Goal: Information Seeking & Learning: Learn about a topic

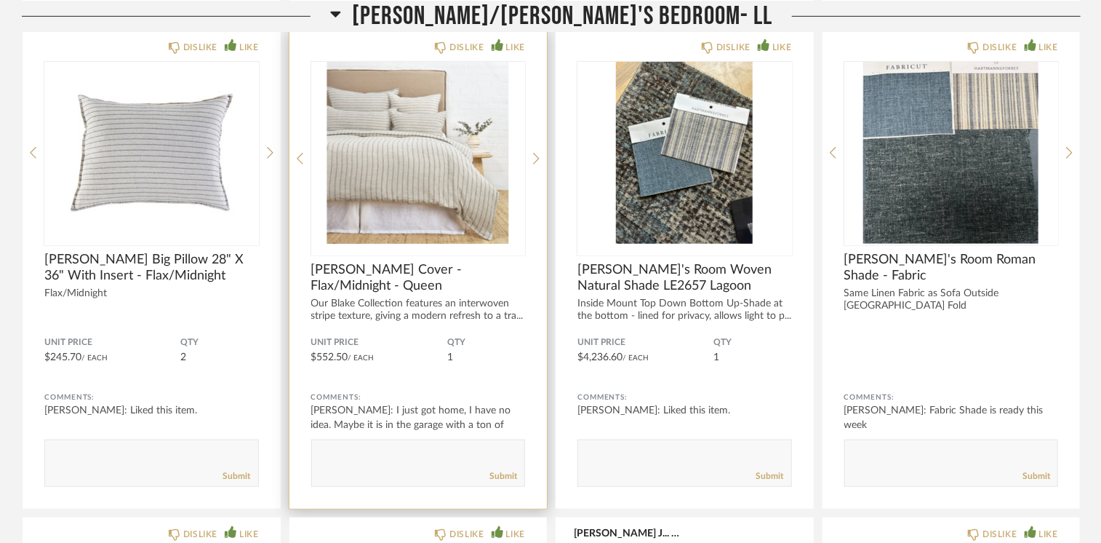
scroll to position [5900, 0]
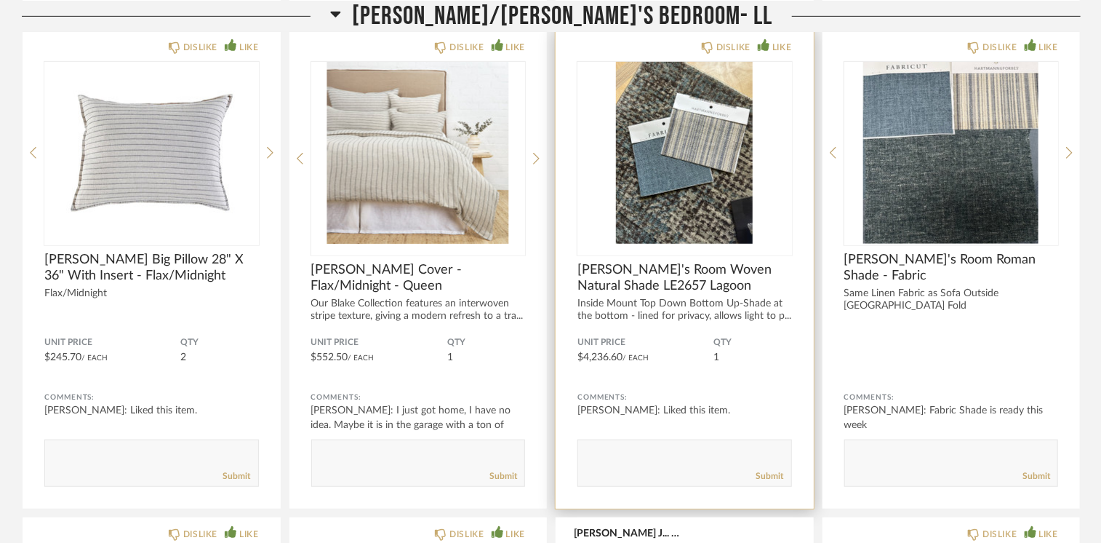
click at [673, 160] on img "0" at bounding box center [684, 153] width 215 height 182
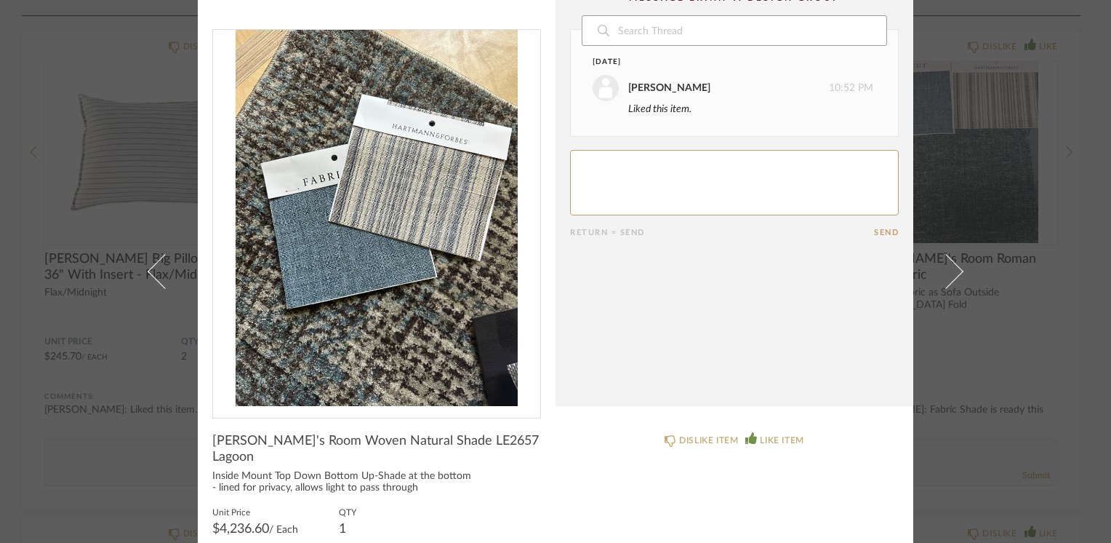
scroll to position [0, 0]
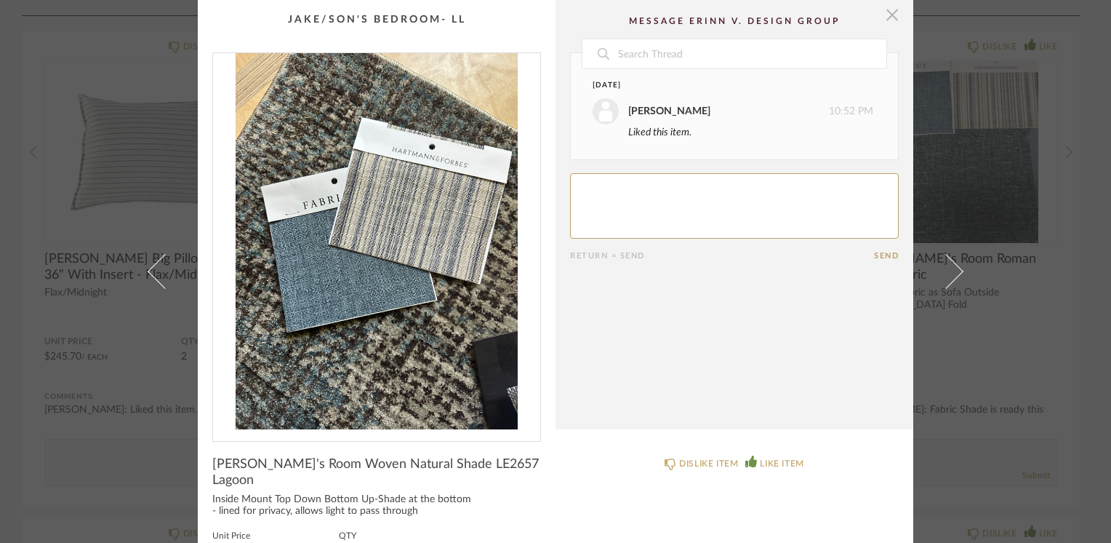
click at [881, 19] on span "button" at bounding box center [892, 14] width 29 height 29
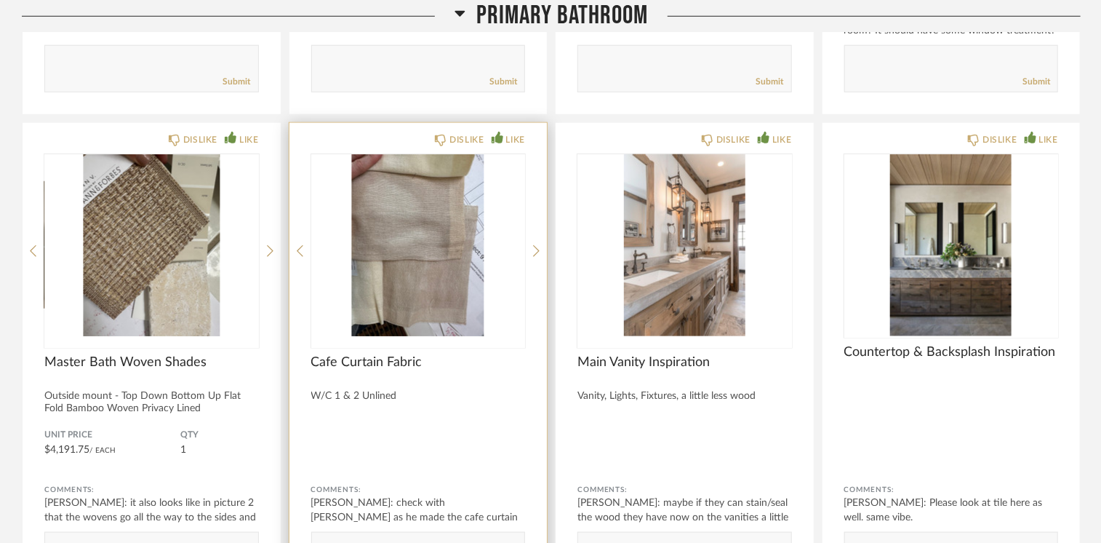
scroll to position [11719, 0]
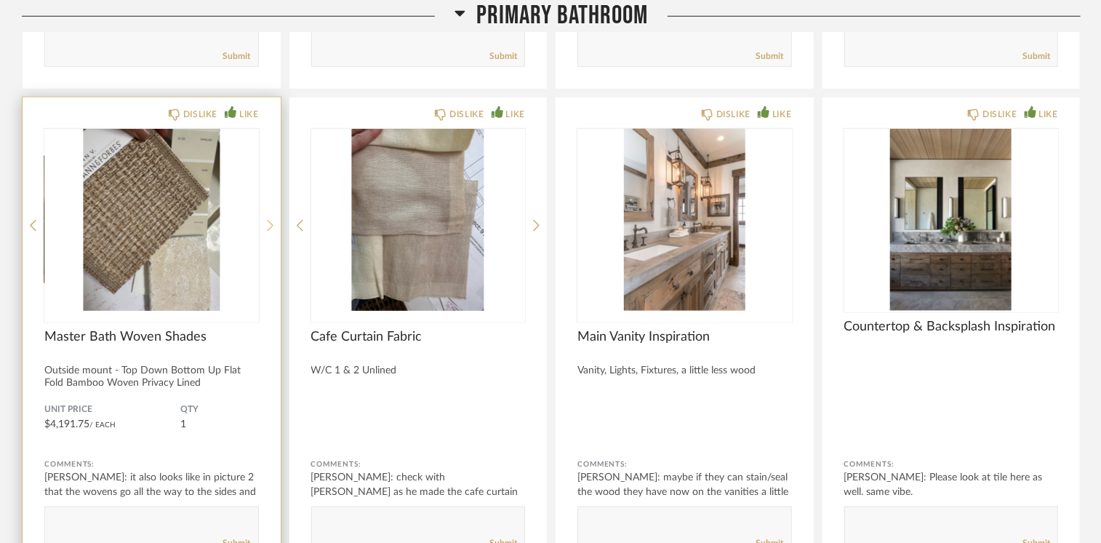
click at [268, 219] on icon at bounding box center [270, 225] width 7 height 13
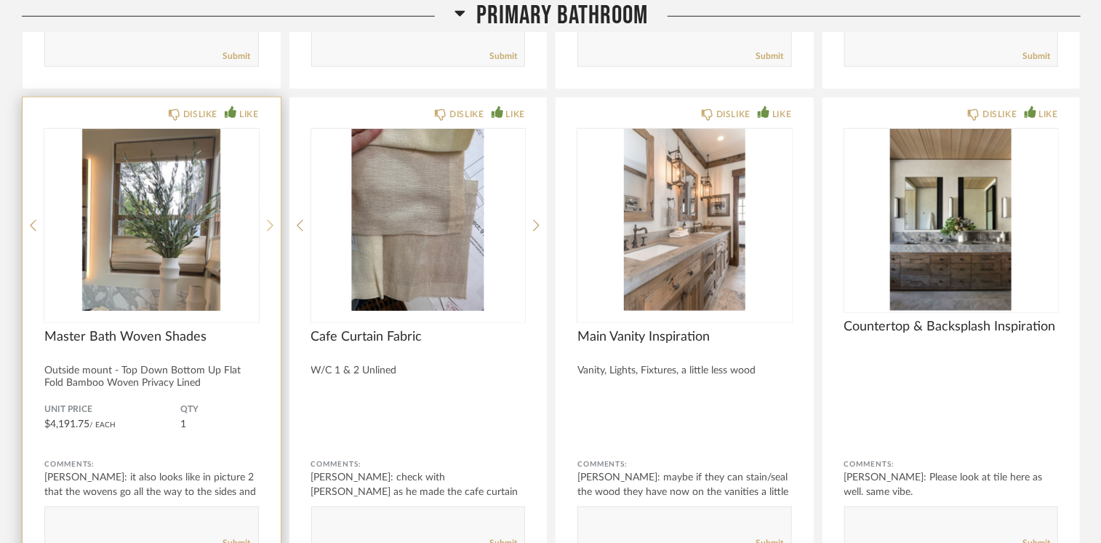
click at [268, 219] on icon at bounding box center [270, 225] width 7 height 13
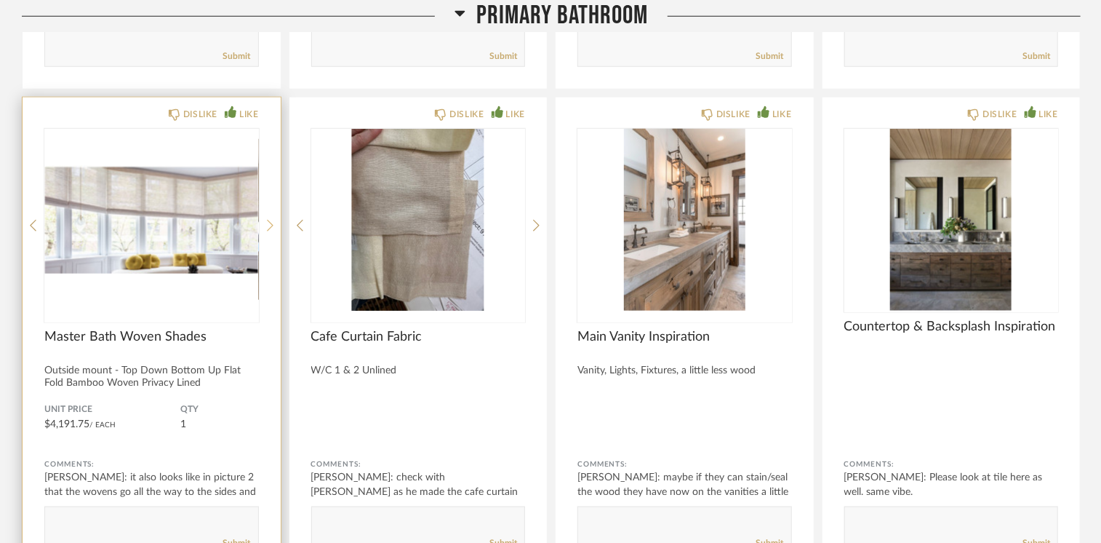
click at [268, 219] on icon at bounding box center [270, 225] width 7 height 13
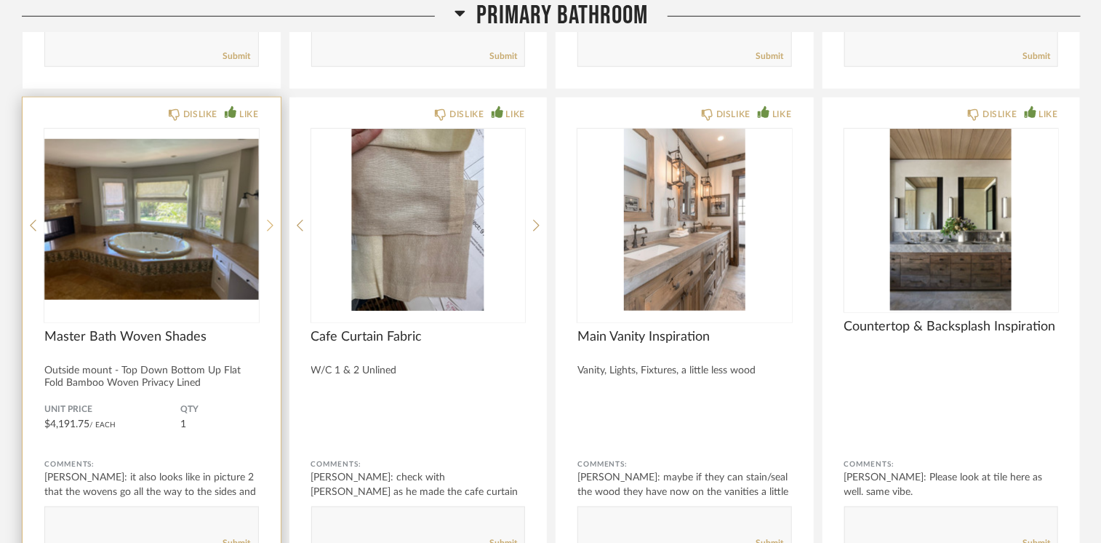
click at [268, 219] on icon at bounding box center [270, 225] width 7 height 13
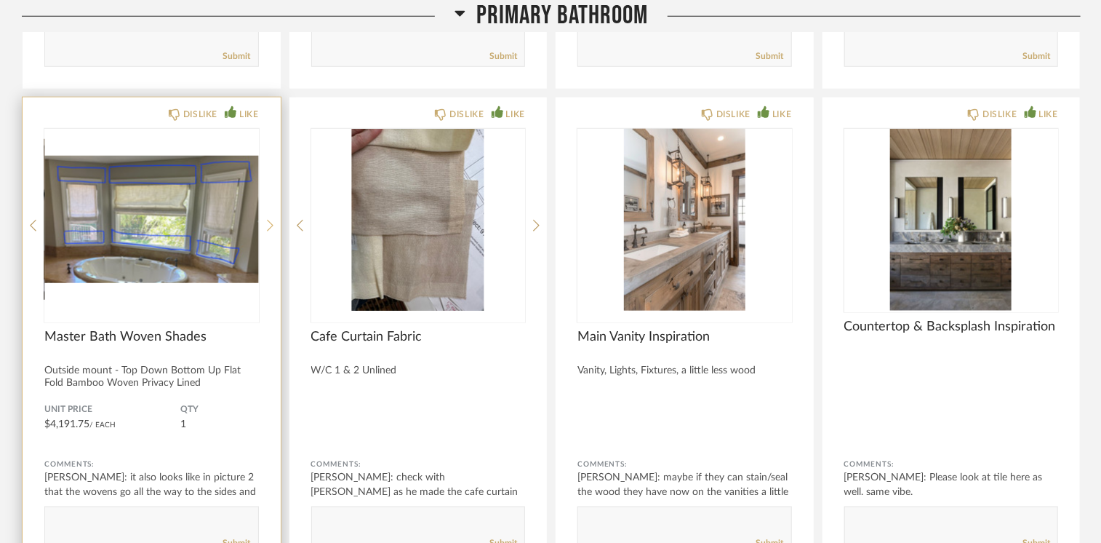
click at [268, 219] on icon at bounding box center [270, 225] width 7 height 13
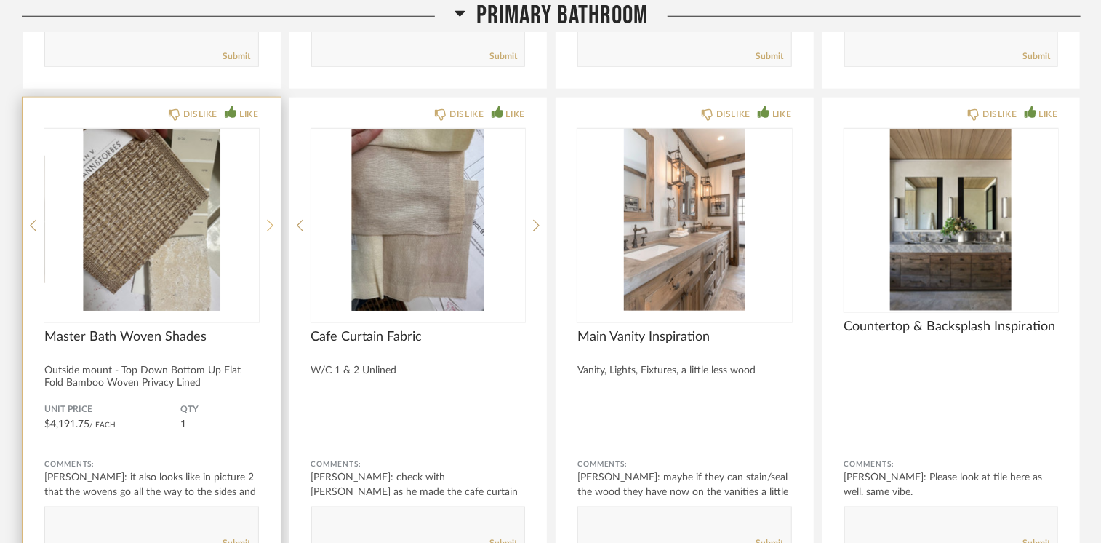
click at [268, 219] on icon at bounding box center [270, 225] width 7 height 13
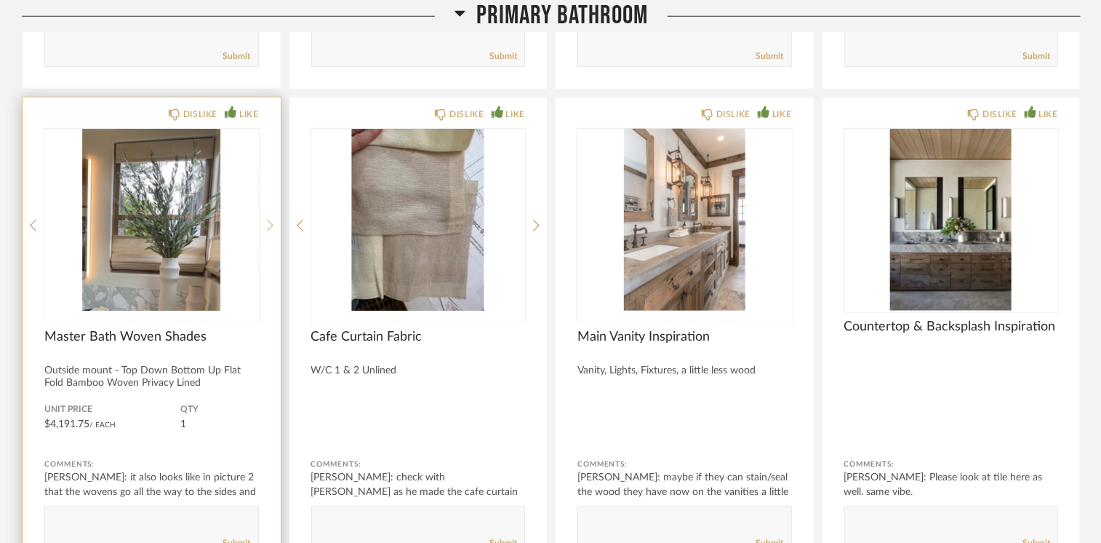
click at [268, 219] on icon at bounding box center [270, 225] width 7 height 13
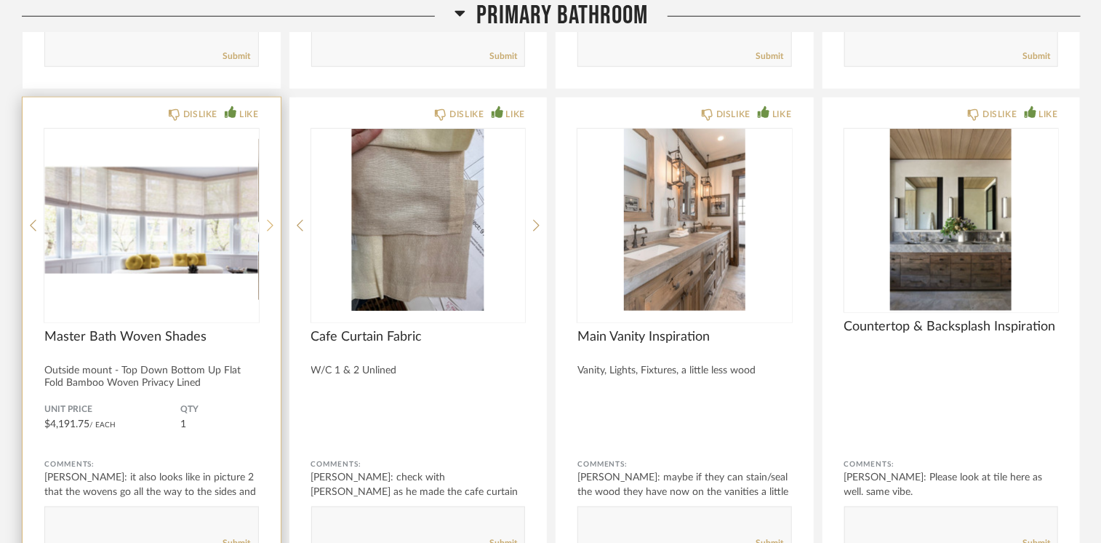
click at [268, 219] on icon at bounding box center [270, 225] width 7 height 13
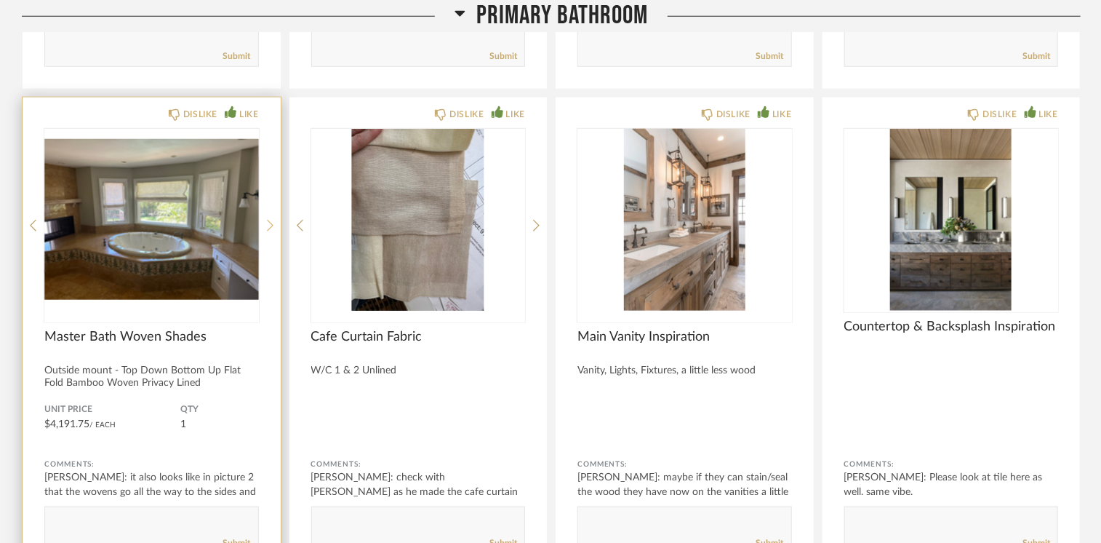
click at [268, 219] on icon at bounding box center [270, 225] width 7 height 13
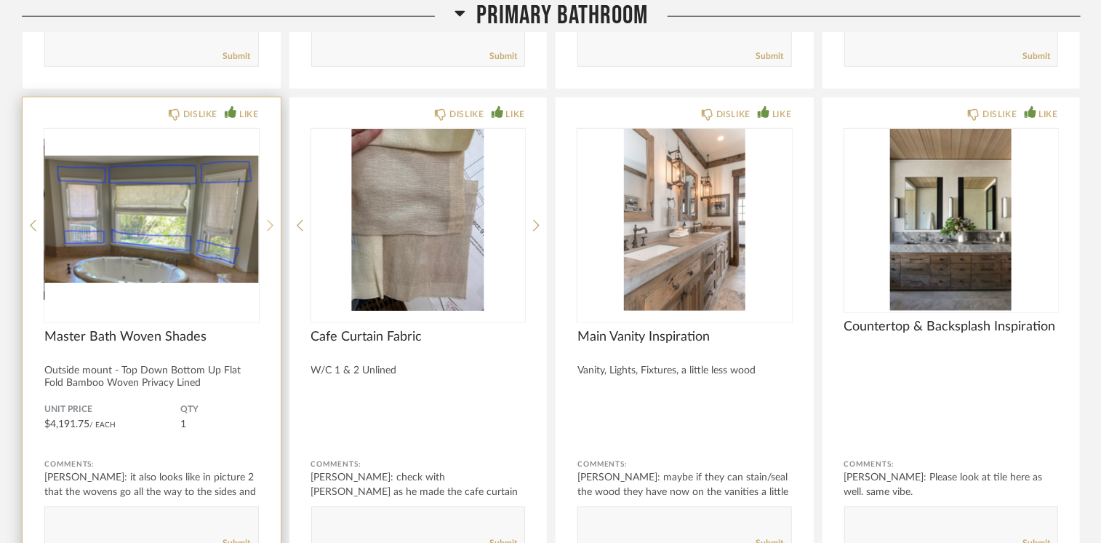
click at [268, 219] on icon at bounding box center [270, 225] width 7 height 13
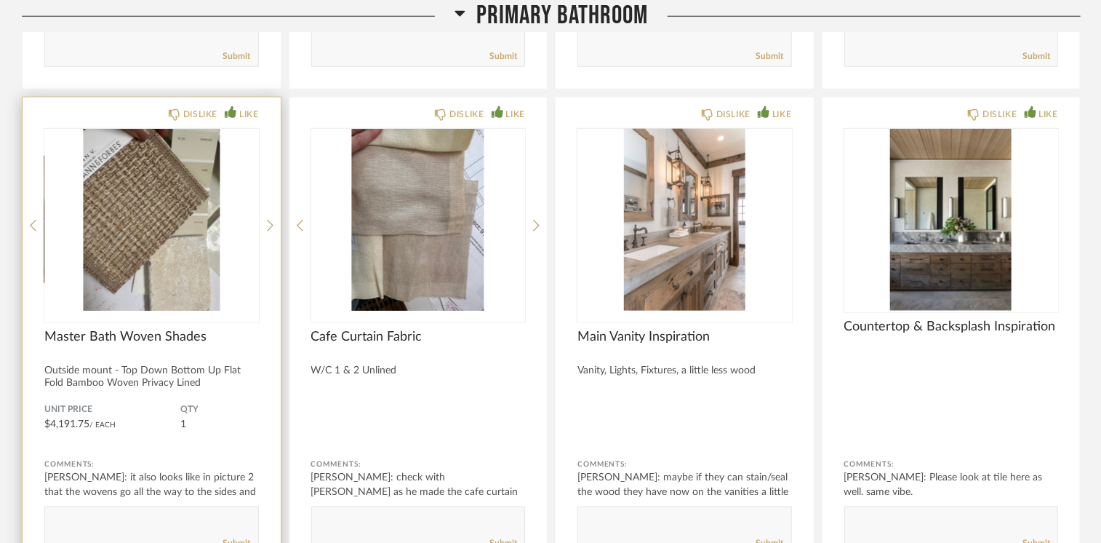
scroll to position [11791, 0]
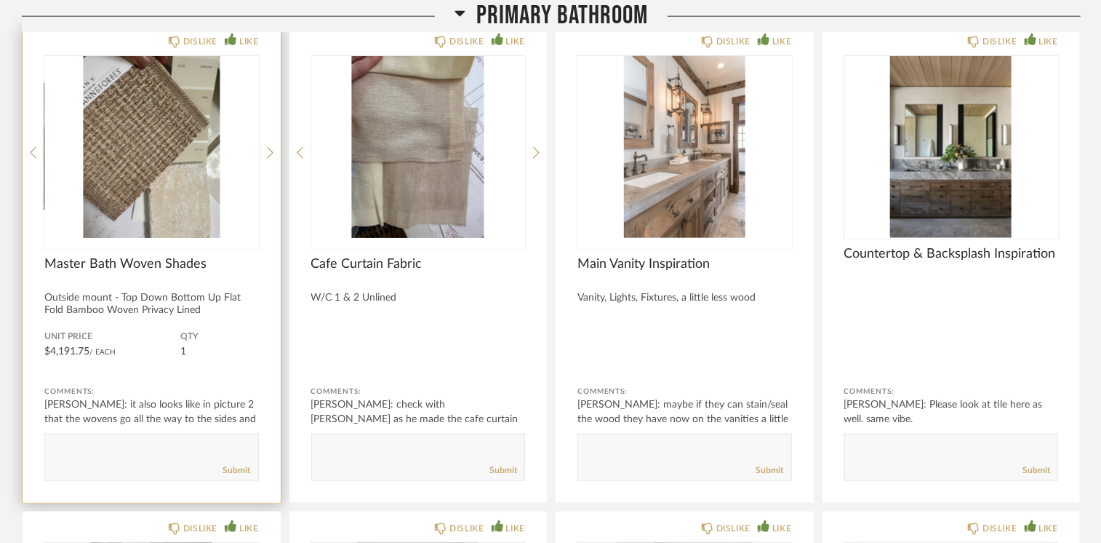
click at [112, 170] on img "0" at bounding box center [151, 147] width 215 height 182
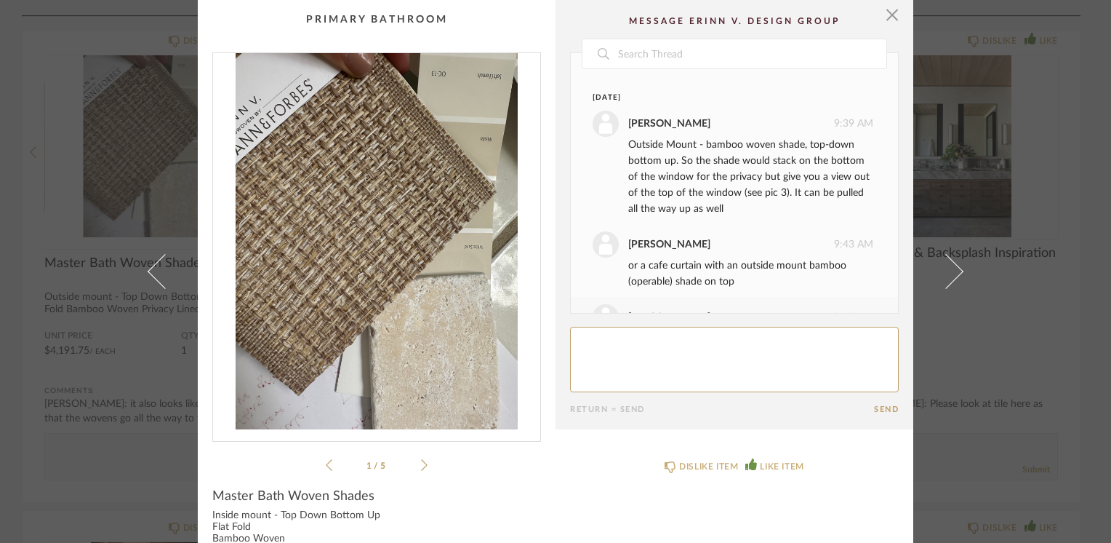
scroll to position [218, 0]
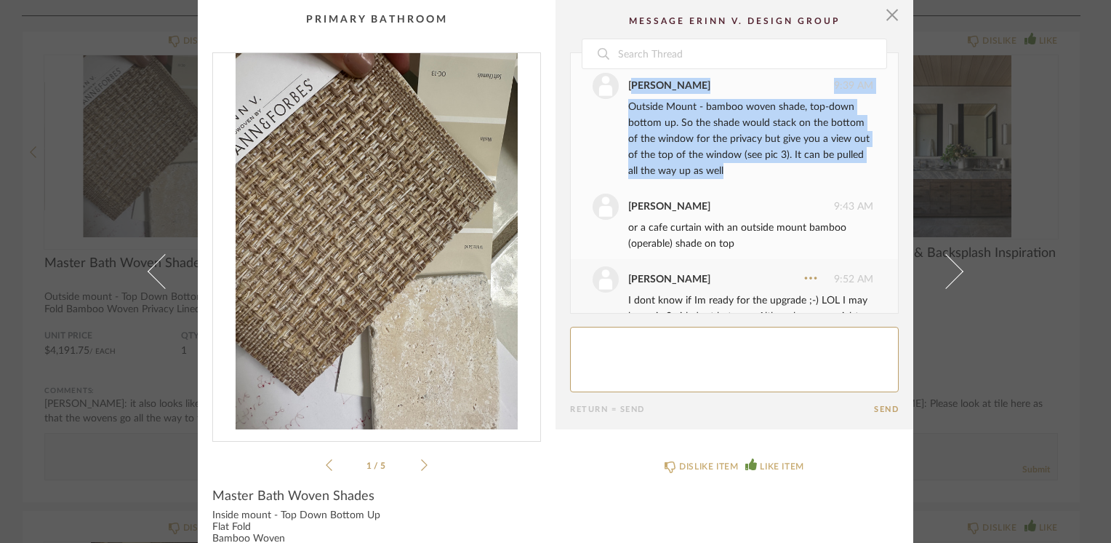
drag, startPoint x: 625, startPoint y: 83, endPoint x: 771, endPoint y: 172, distance: 171.0
click at [771, 172] on div "[PERSON_NAME] 9:39 AM Outside Mount - bamboo woven shade, top-down bottom up. S…" at bounding box center [733, 126] width 281 height 106
drag, startPoint x: 771, startPoint y: 172, endPoint x: 666, endPoint y: 124, distance: 115.2
copy div "[PERSON_NAME] 9:39 AM Outside Mount - bamboo woven shade, top-down bottom up. S…"
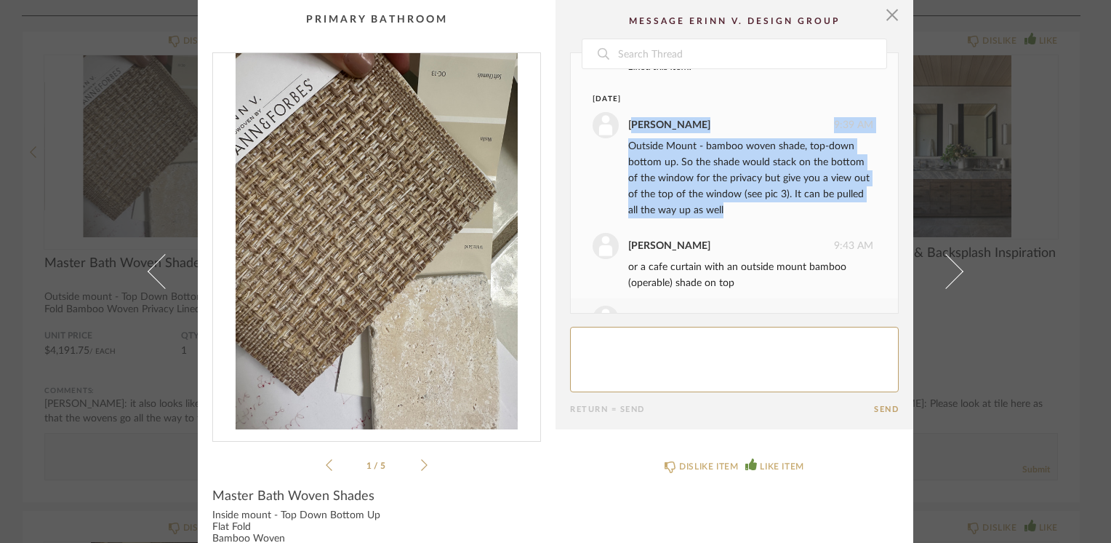
scroll to position [145, 0]
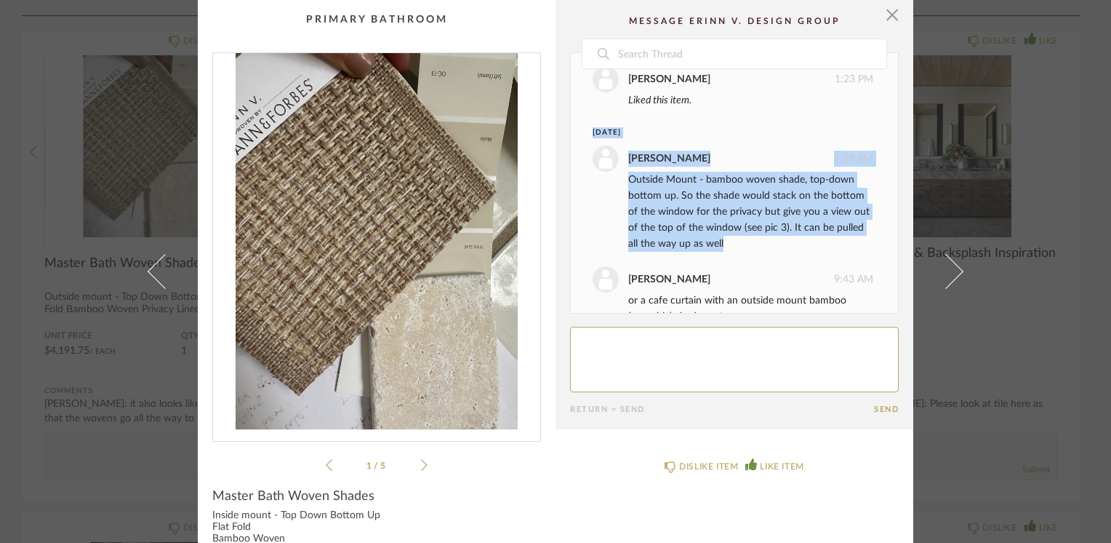
drag, startPoint x: 588, startPoint y: 129, endPoint x: 806, endPoint y: 244, distance: 246.3
click at [806, 244] on div "[DATE] [PERSON_NAME] 9:39 AM Outside Mount - bamboo woven shade, top-down botto…" at bounding box center [734, 450] width 327 height 647
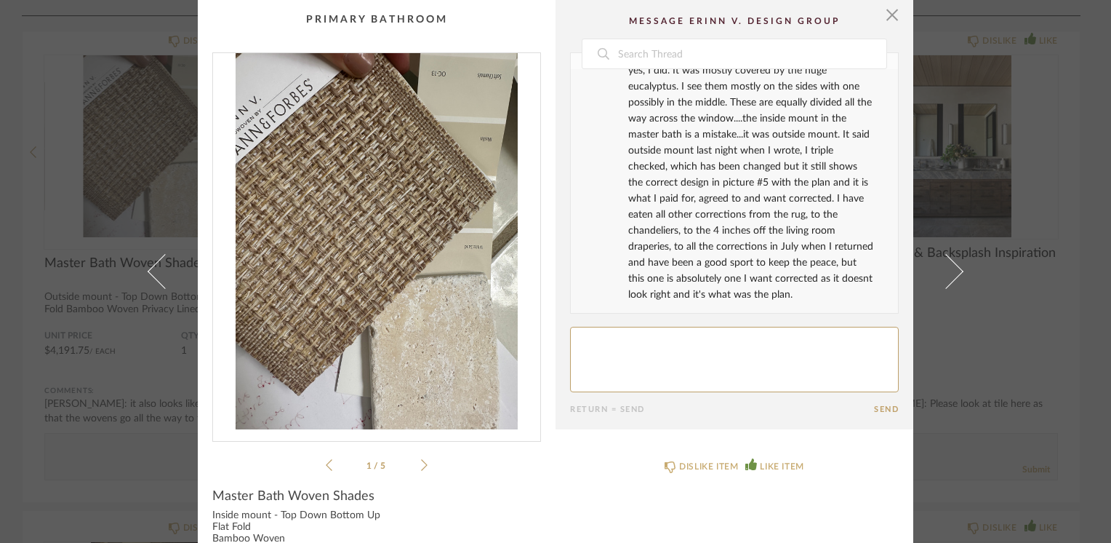
scroll to position [1600, 0]
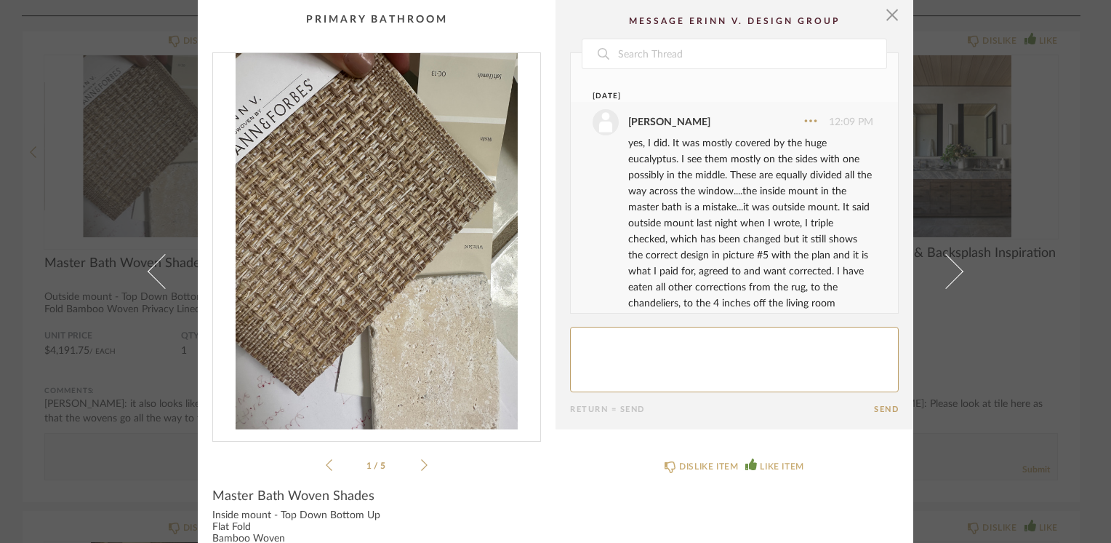
click at [705, 169] on div "yes, I did. It was mostly covered by the huge eucalyptus. I see them mostly on …" at bounding box center [750, 255] width 245 height 240
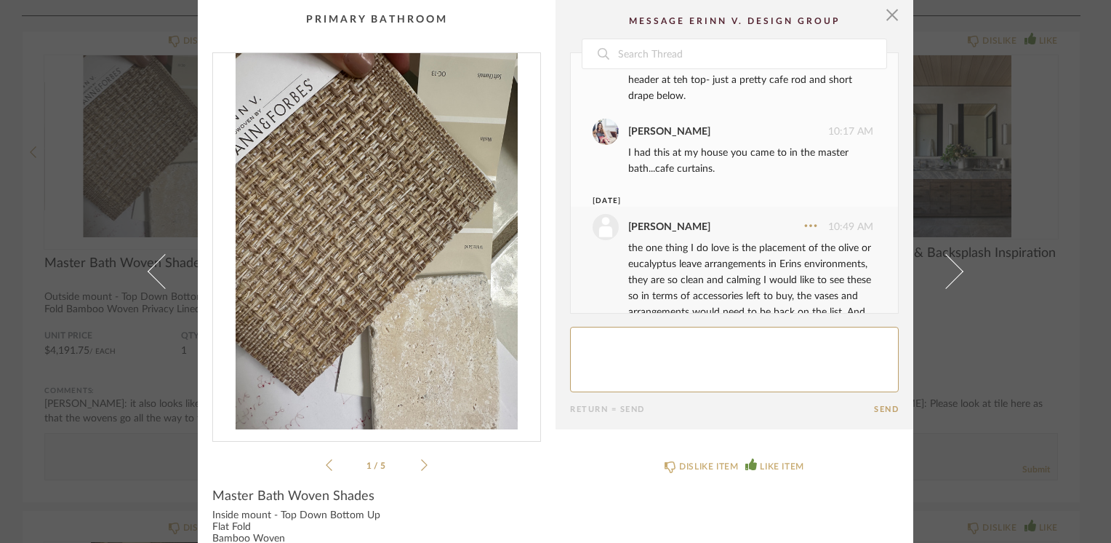
scroll to position [734, 0]
click at [421, 464] on icon at bounding box center [424, 464] width 7 height 13
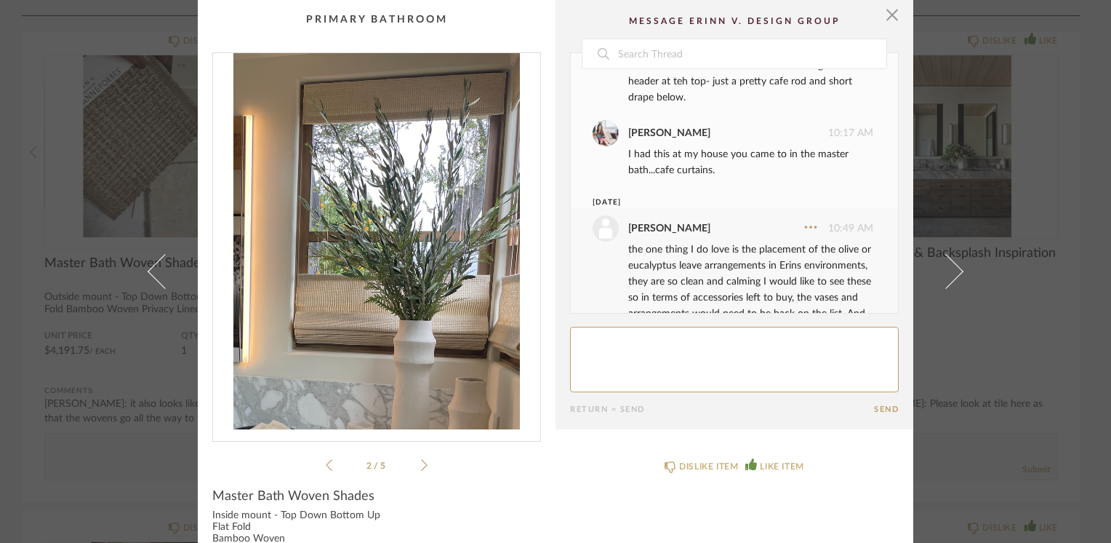
click at [421, 464] on icon at bounding box center [424, 464] width 7 height 13
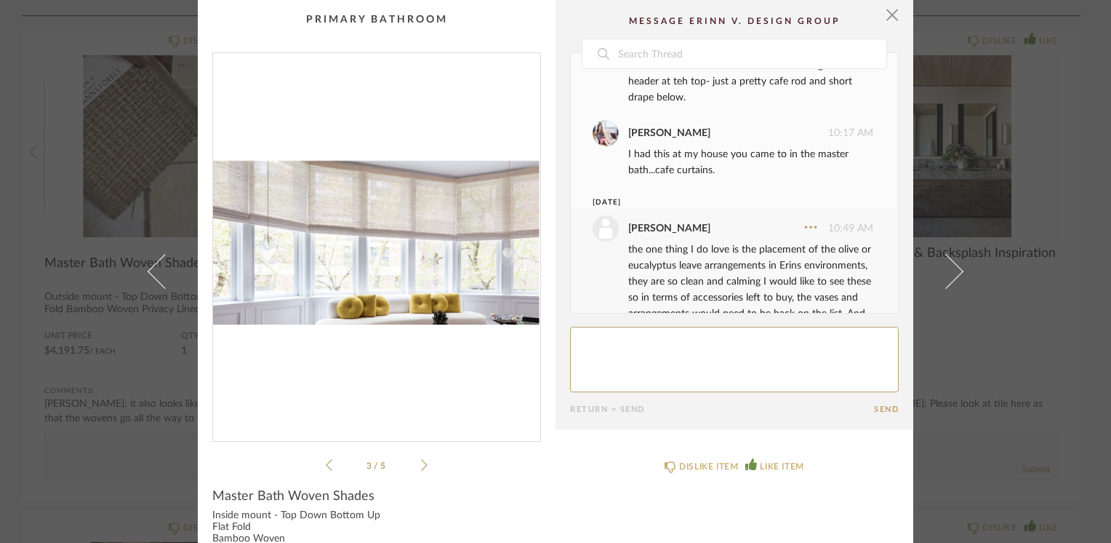
click at [421, 464] on icon at bounding box center [424, 464] width 7 height 13
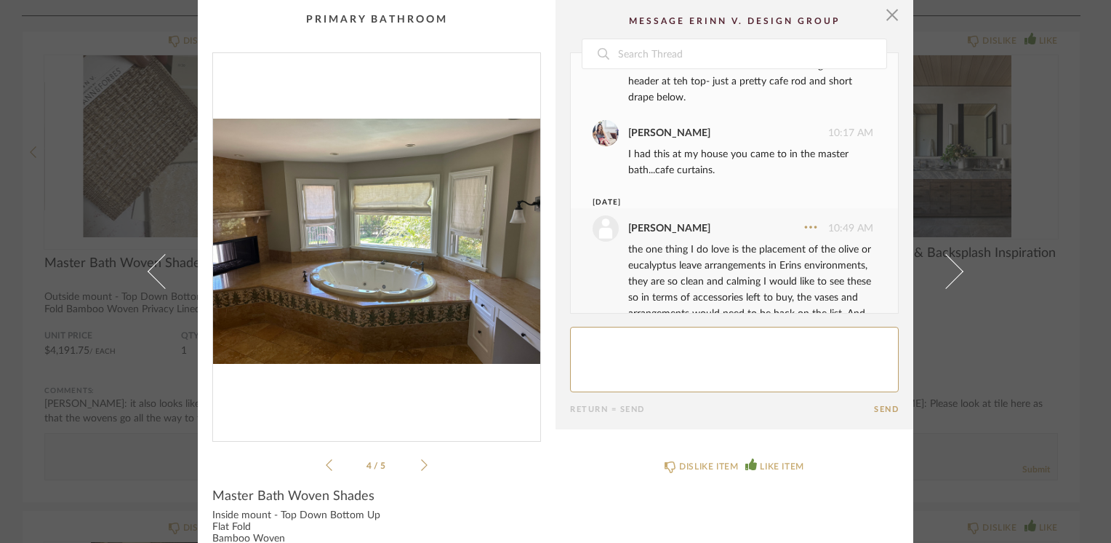
click at [421, 464] on icon at bounding box center [424, 464] width 7 height 13
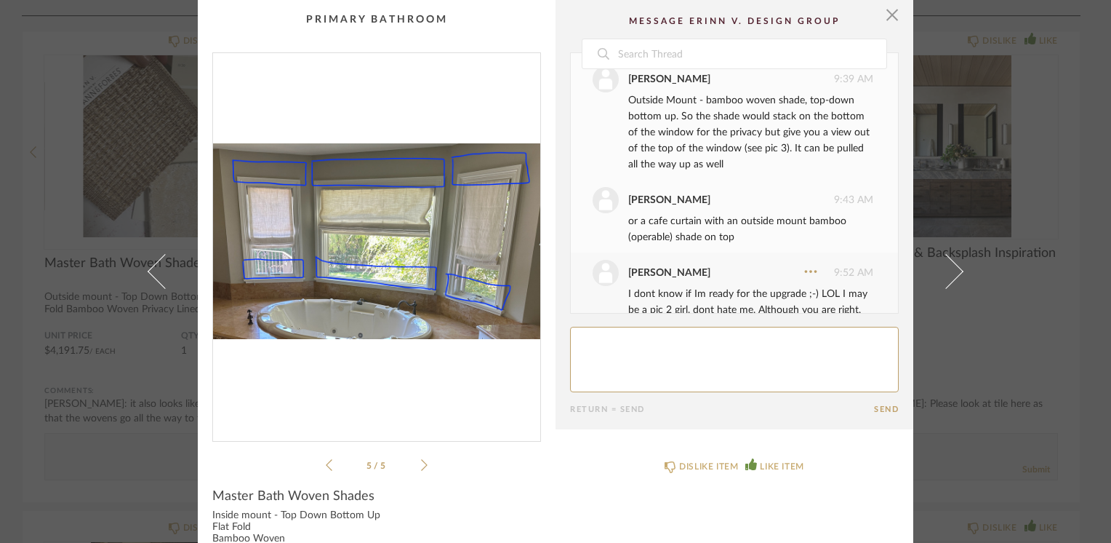
scroll to position [152, 0]
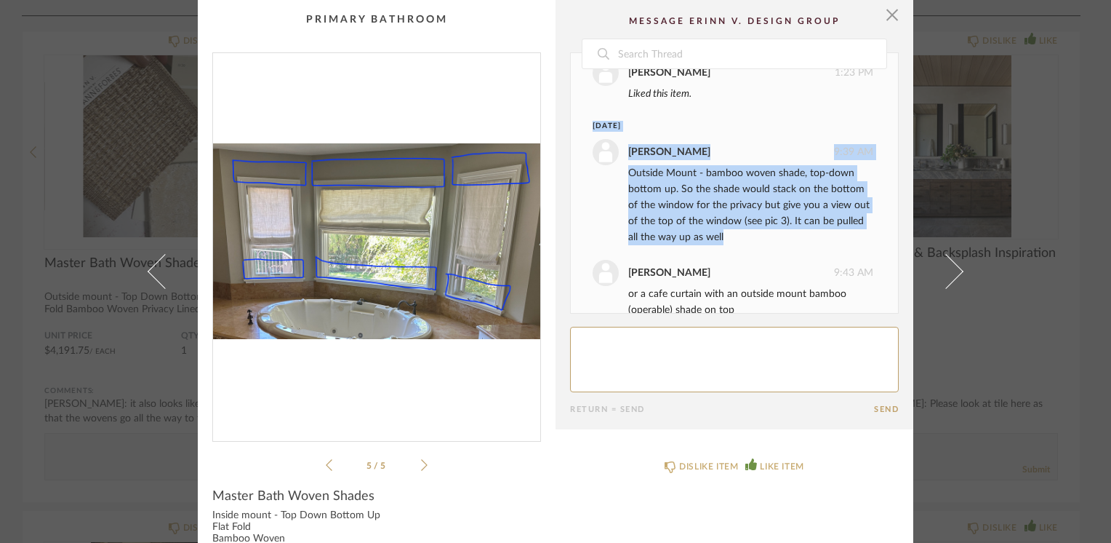
drag, startPoint x: 586, startPoint y: 120, endPoint x: 756, endPoint y: 236, distance: 205.6
click at [756, 236] on div "[DATE] [PERSON_NAME] 9:39 AM Outside Mount - bamboo woven shade, top-down botto…" at bounding box center [734, 444] width 327 height 647
drag, startPoint x: 756, startPoint y: 236, endPoint x: 693, endPoint y: 180, distance: 84.4
copy div "[DATE] [PERSON_NAME] 9:39 AM Outside Mount - bamboo woven shade, top-down botto…"
click at [421, 464] on icon at bounding box center [424, 464] width 7 height 13
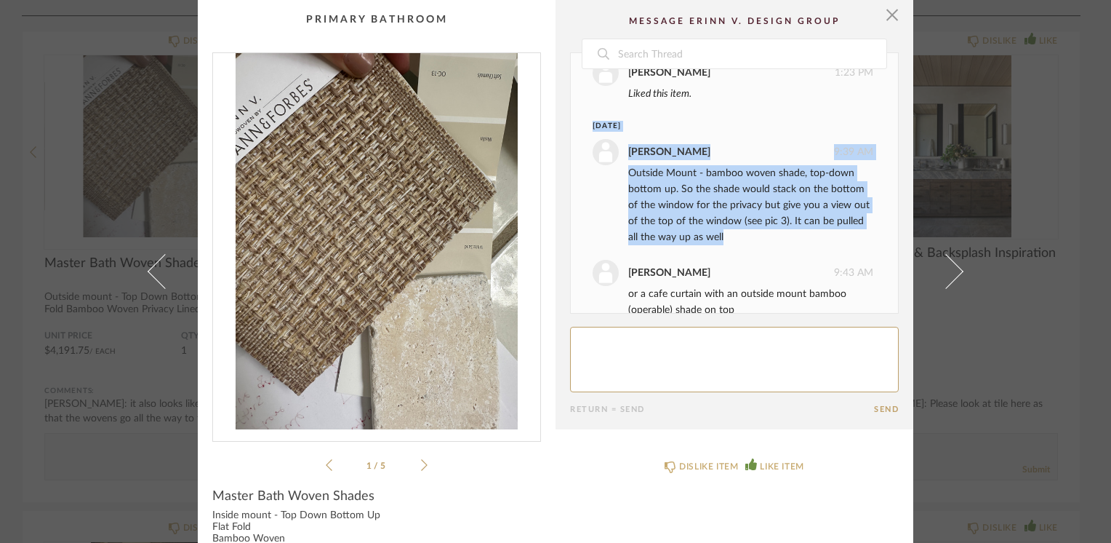
click at [421, 464] on icon at bounding box center [424, 464] width 7 height 13
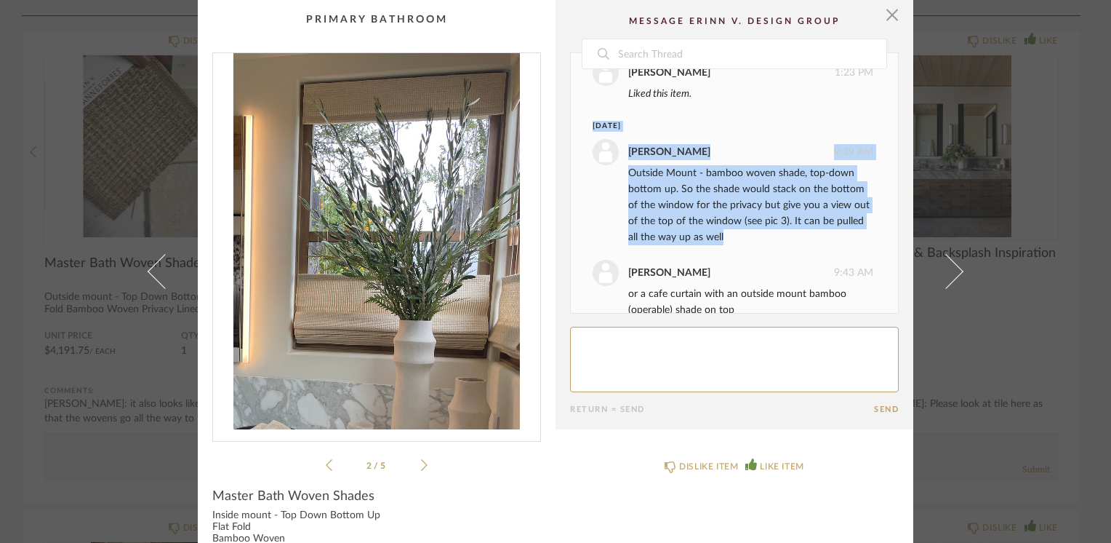
click at [421, 464] on icon at bounding box center [424, 464] width 7 height 13
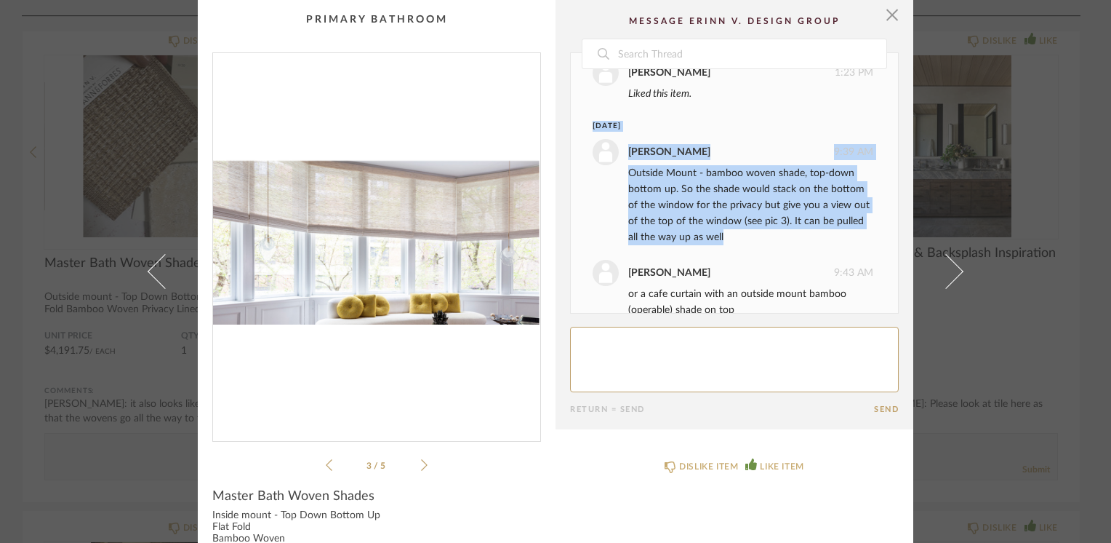
click at [421, 464] on icon at bounding box center [424, 464] width 7 height 13
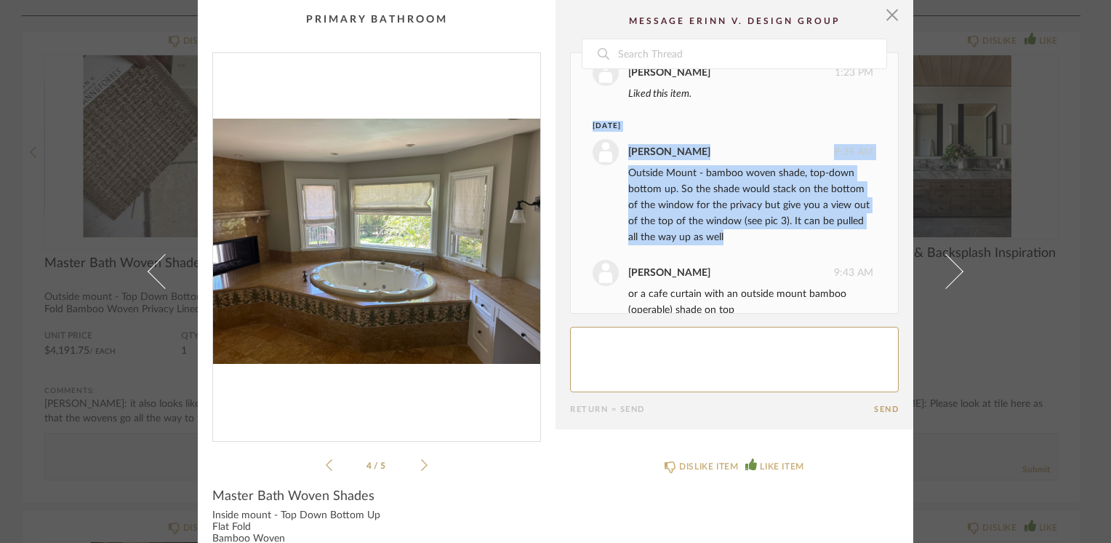
click at [421, 464] on icon at bounding box center [424, 464] width 7 height 13
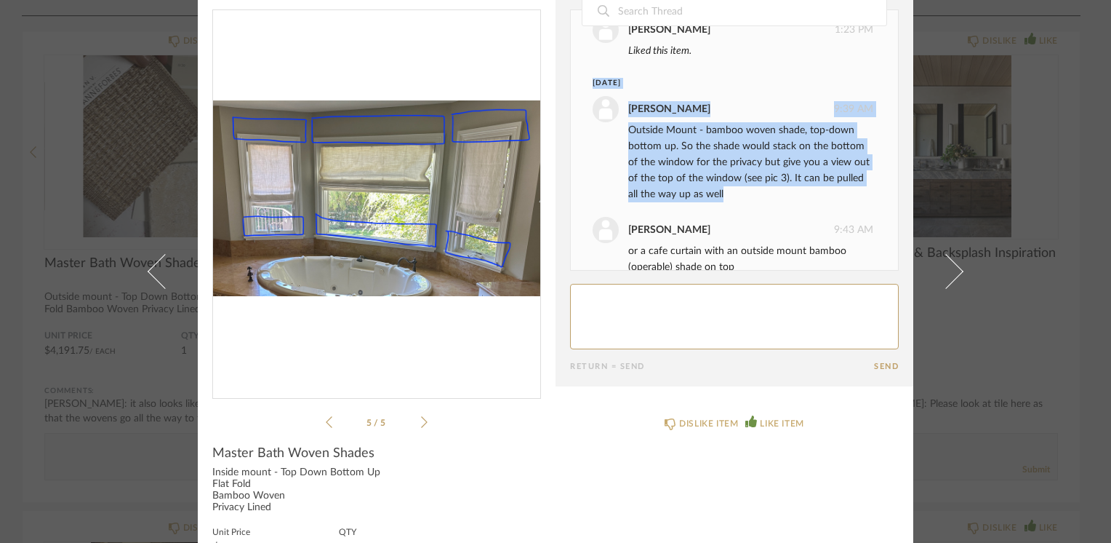
scroll to position [126, 0]
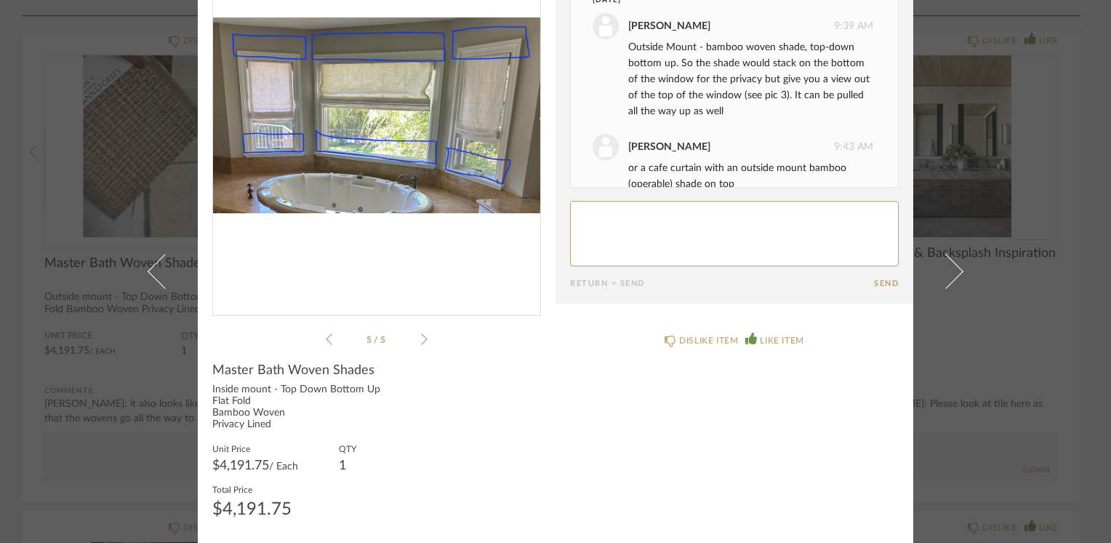
click at [424, 339] on div "5 / 5" at bounding box center [376, 137] width 329 height 421
click at [421, 338] on icon at bounding box center [424, 338] width 7 height 13
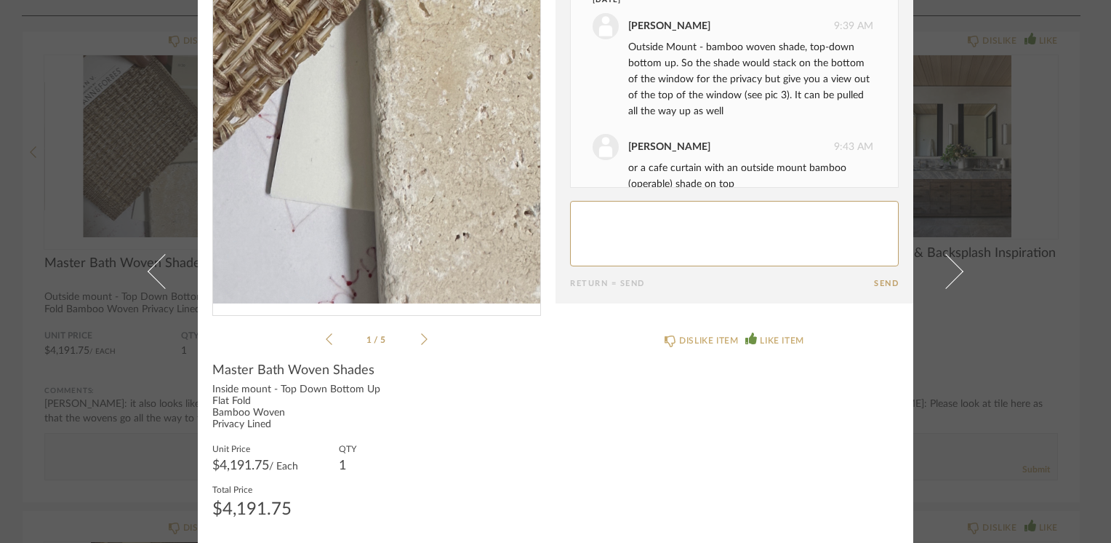
scroll to position [0, 0]
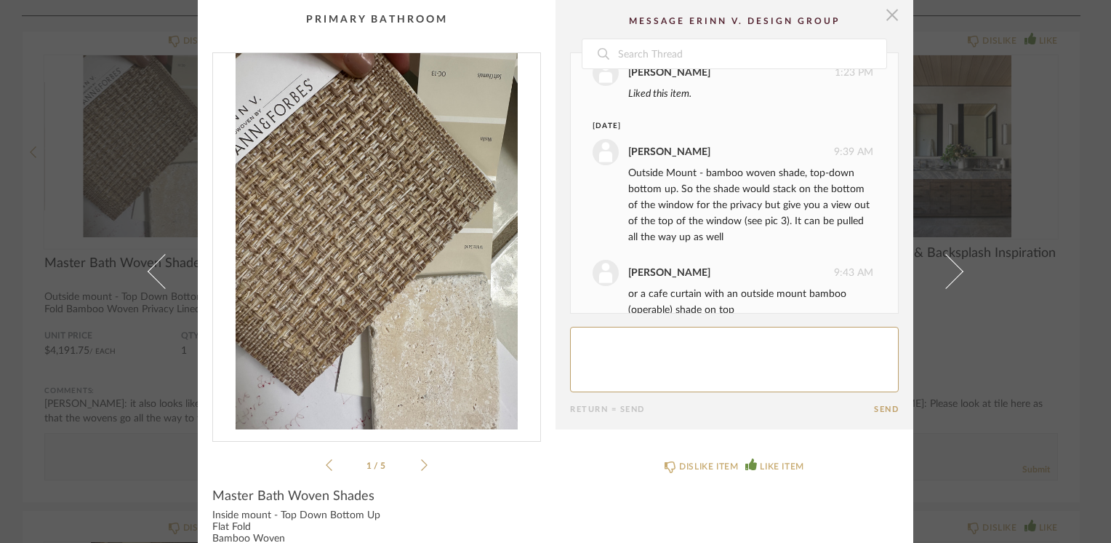
click at [884, 17] on span "button" at bounding box center [892, 14] width 29 height 29
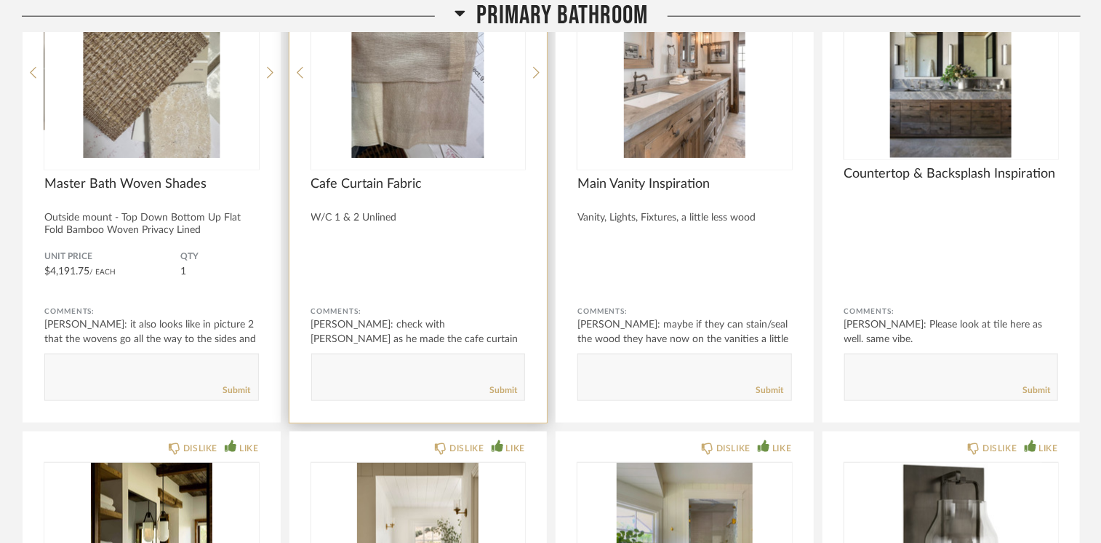
scroll to position [11646, 0]
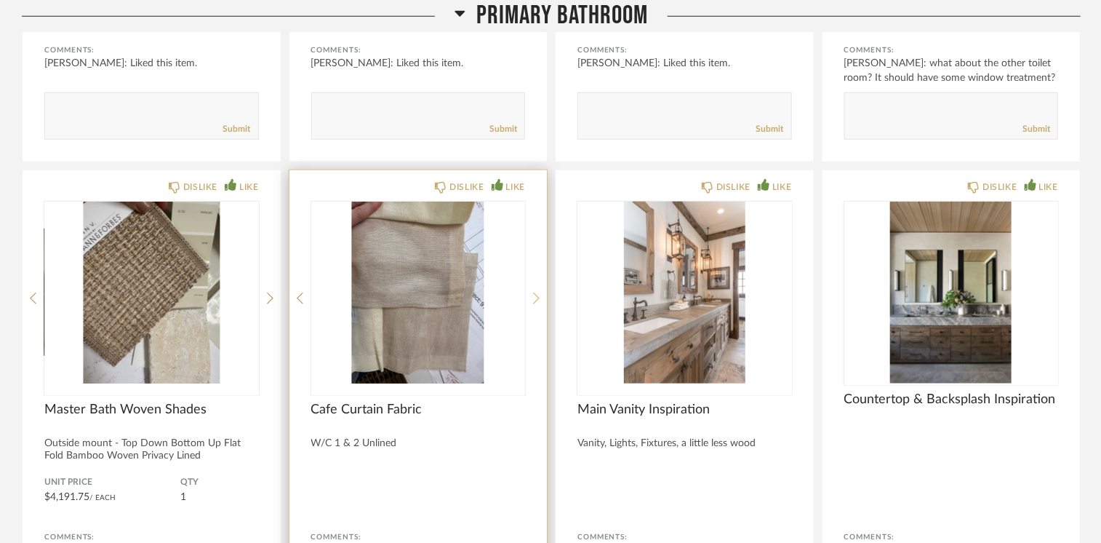
click at [537, 292] on icon at bounding box center [536, 298] width 7 height 13
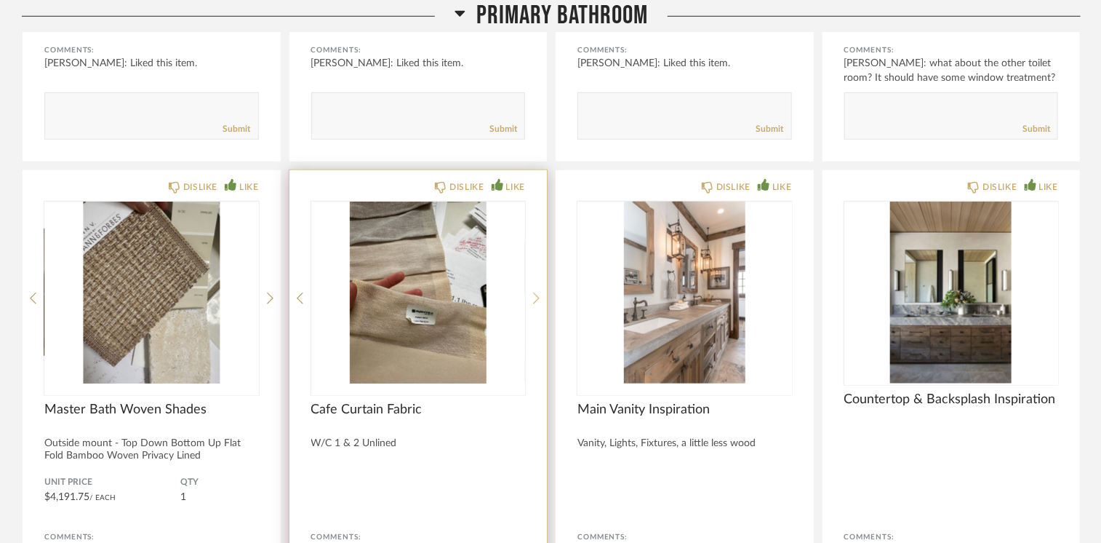
click at [539, 292] on icon at bounding box center [536, 298] width 7 height 13
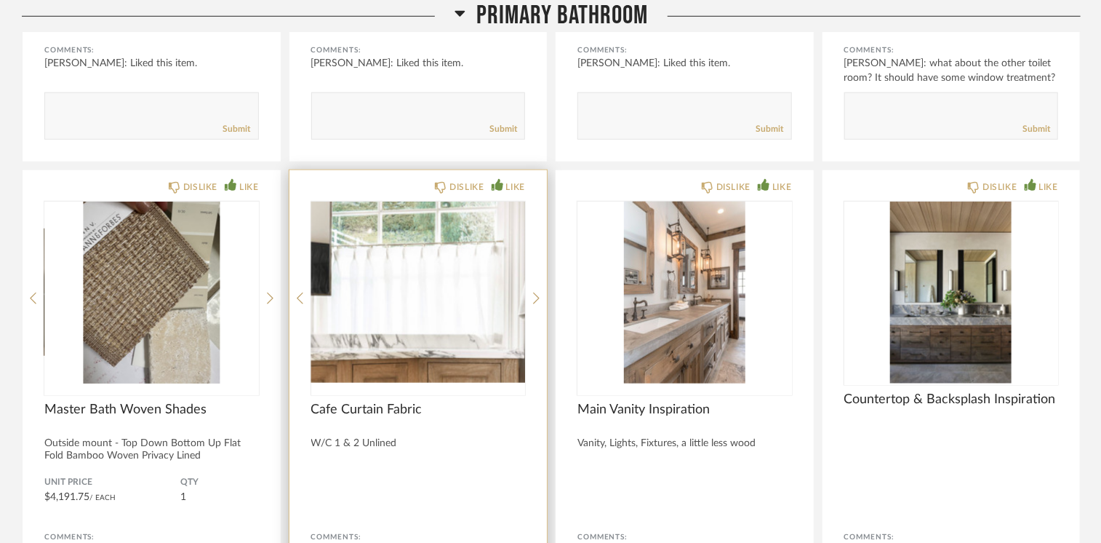
click at [413, 263] on img "2" at bounding box center [418, 292] width 215 height 182
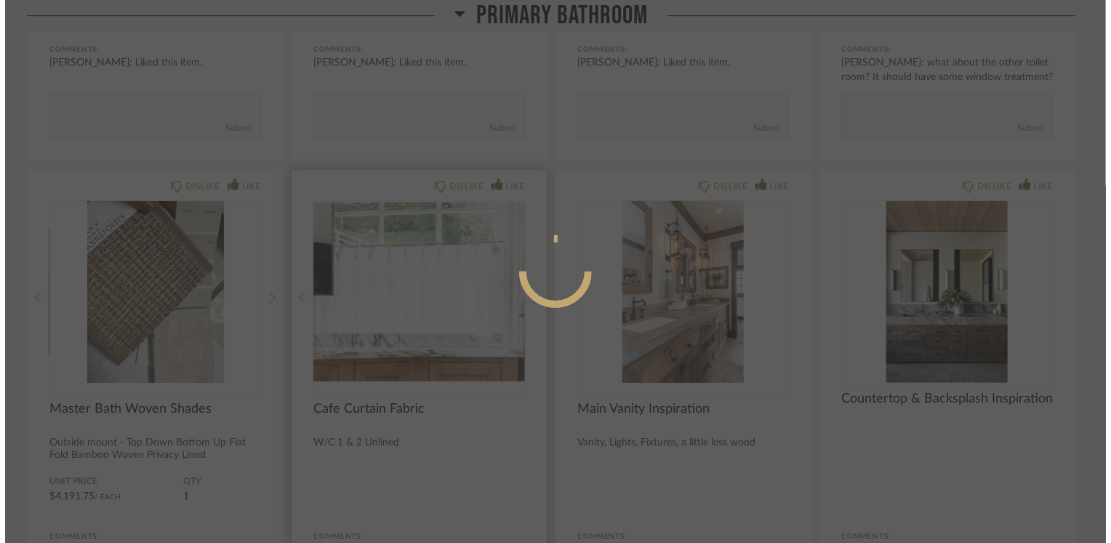
scroll to position [0, 0]
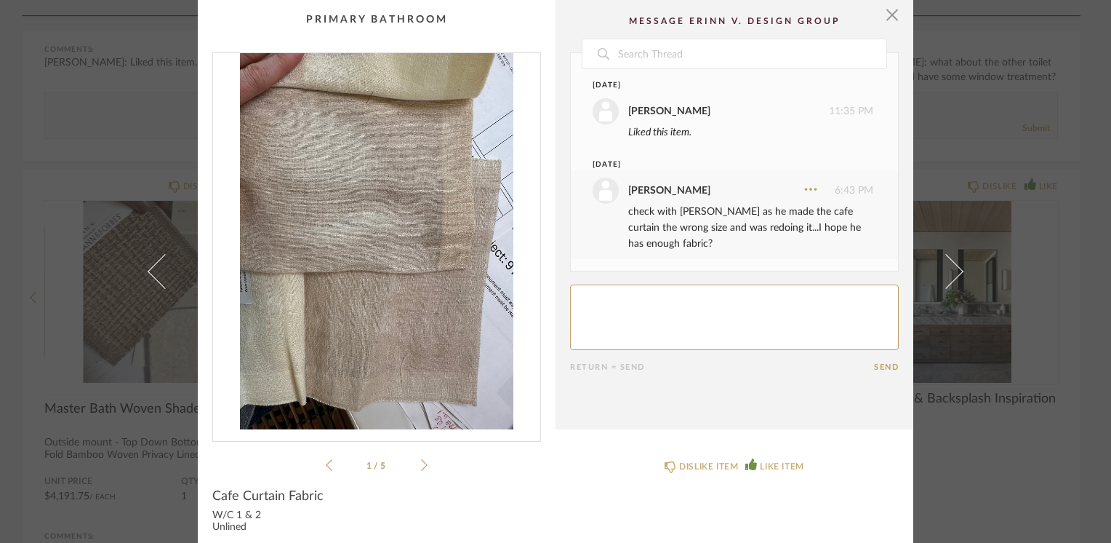
click at [421, 465] on icon at bounding box center [424, 464] width 7 height 13
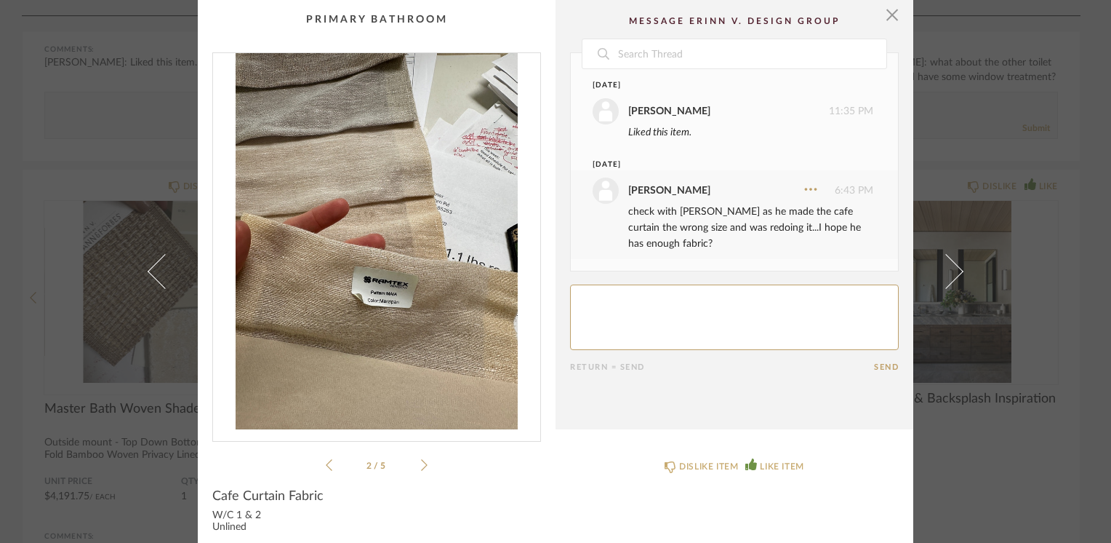
click at [421, 465] on icon at bounding box center [424, 464] width 7 height 13
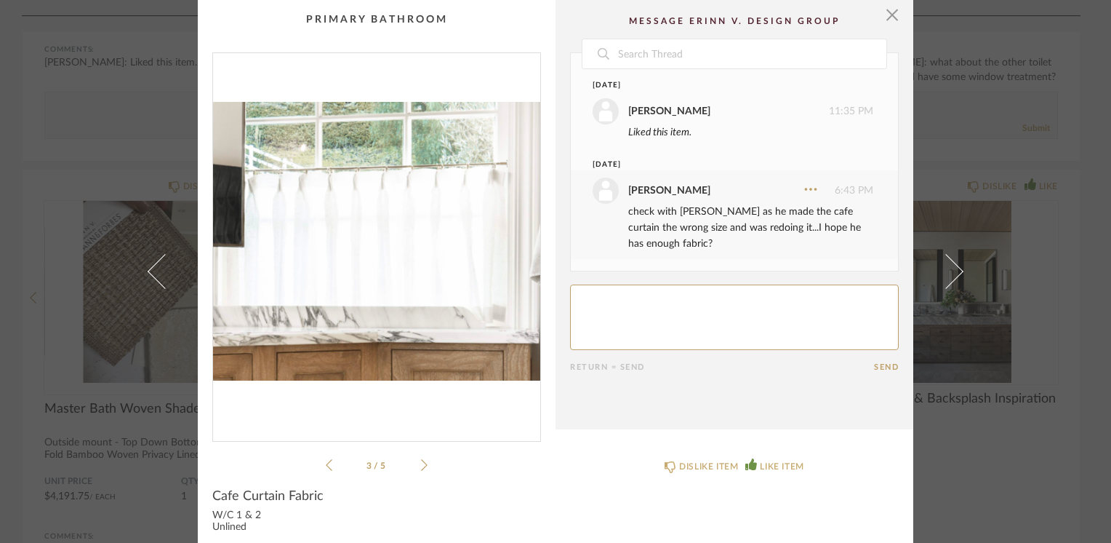
click at [421, 465] on icon at bounding box center [424, 464] width 7 height 13
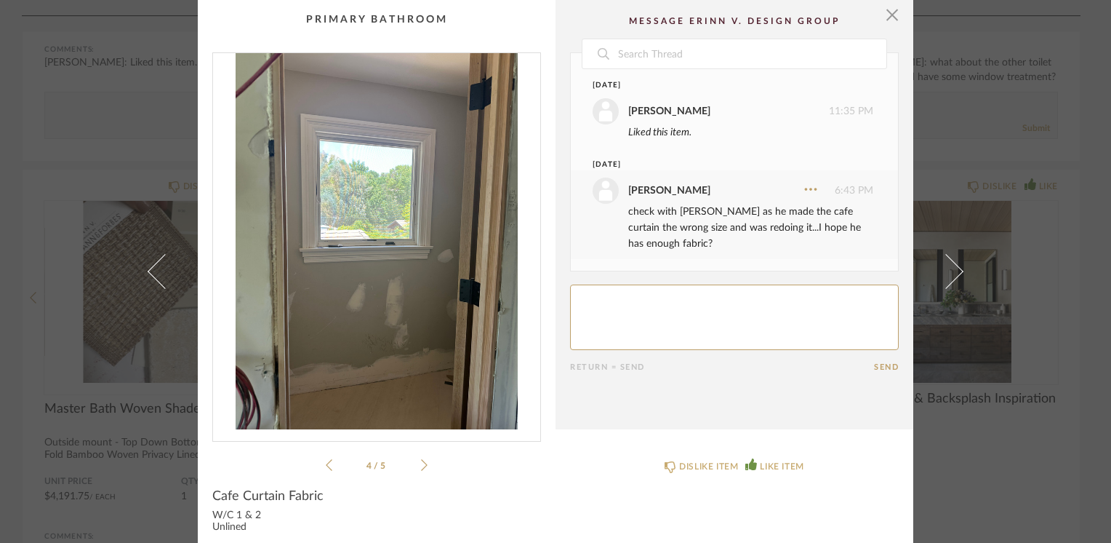
click at [421, 465] on icon at bounding box center [424, 464] width 7 height 13
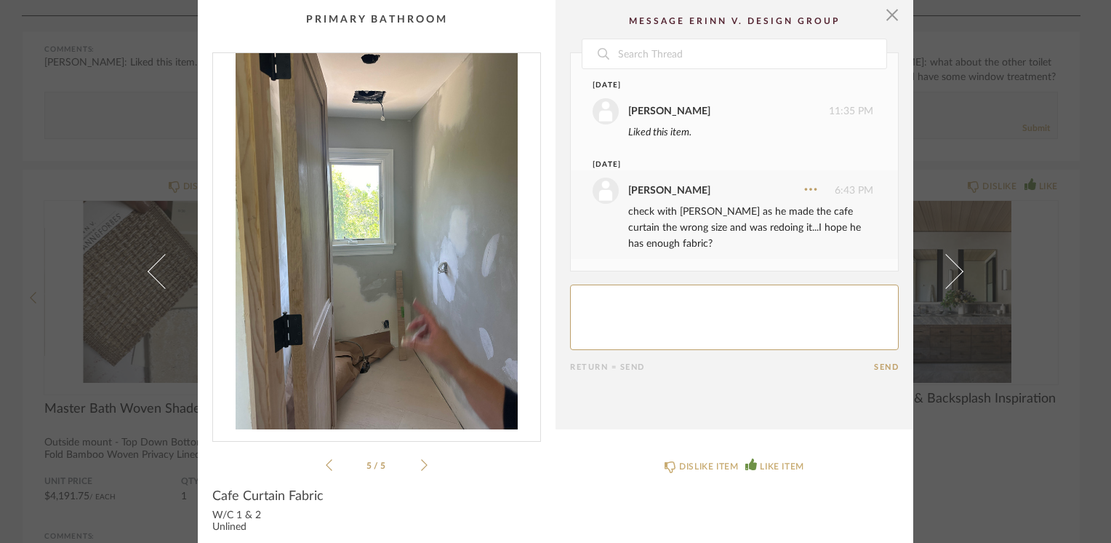
click at [421, 465] on icon at bounding box center [424, 464] width 7 height 13
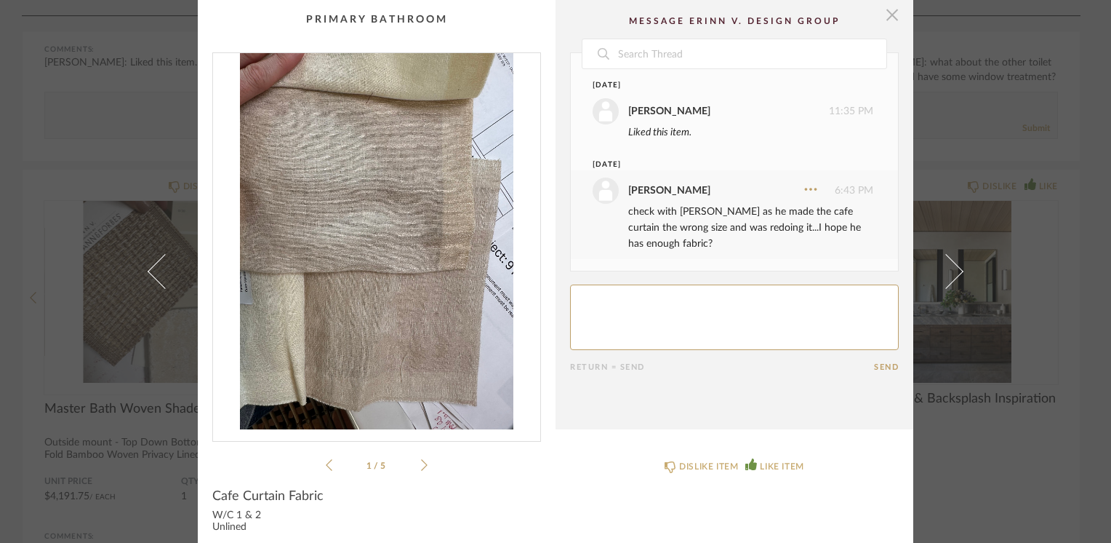
click at [884, 17] on span "button" at bounding box center [892, 14] width 29 height 29
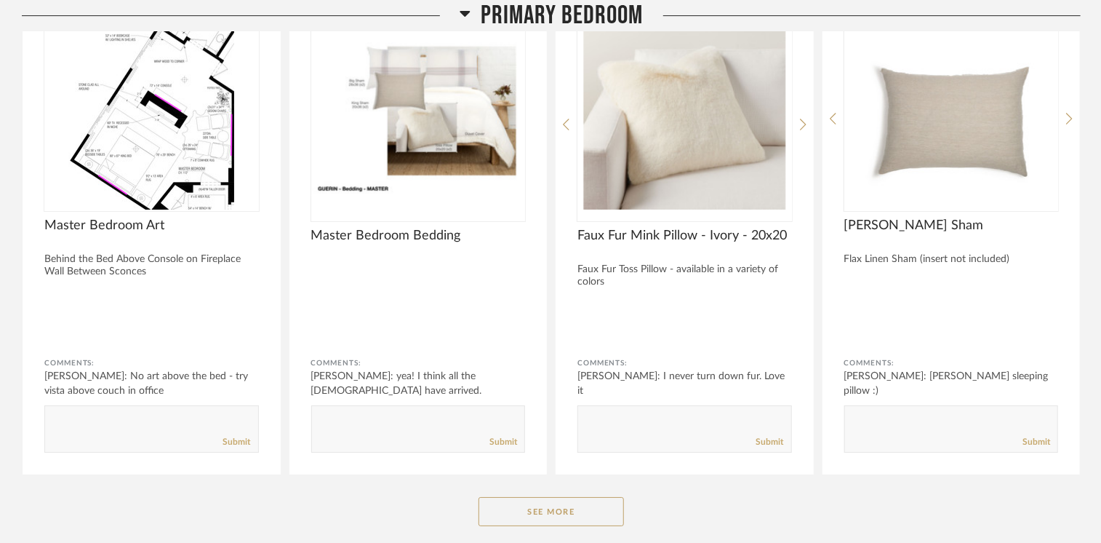
scroll to position [10773, 0]
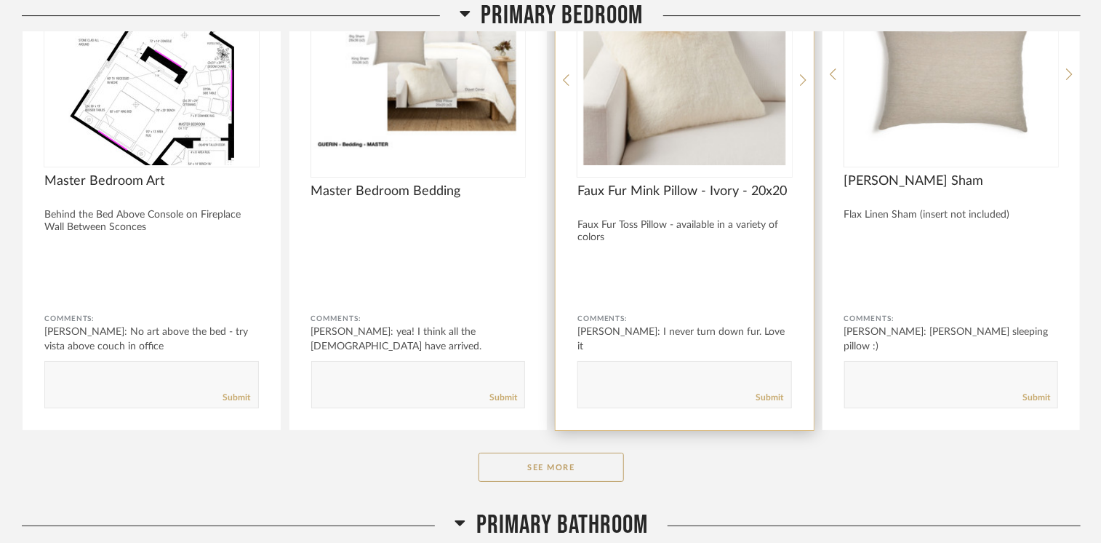
drag, startPoint x: 537, startPoint y: 464, endPoint x: 568, endPoint y: 275, distance: 191.7
click at [537, 464] on button "See More" at bounding box center [551, 466] width 145 height 29
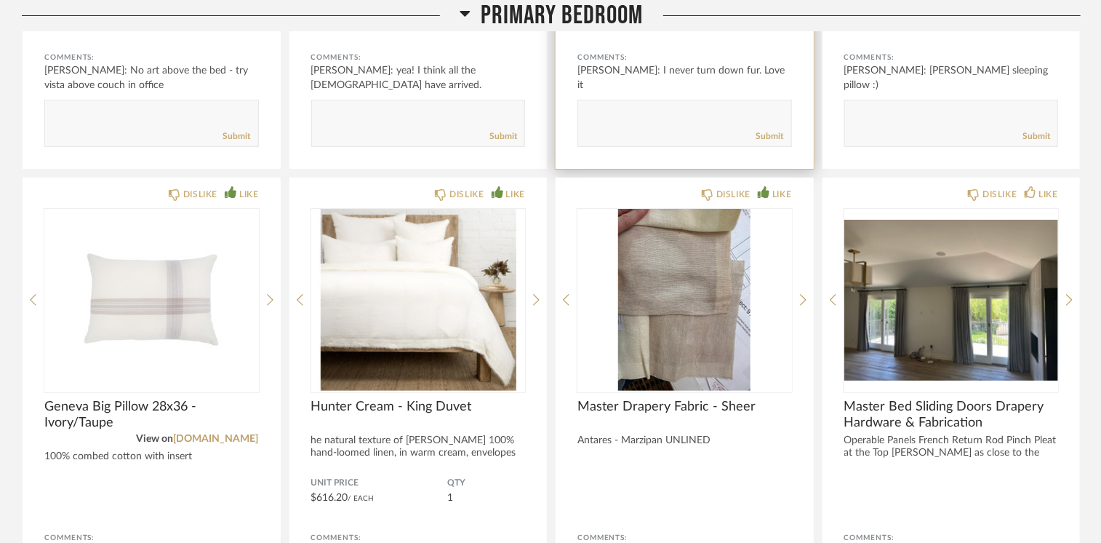
scroll to position [11064, 0]
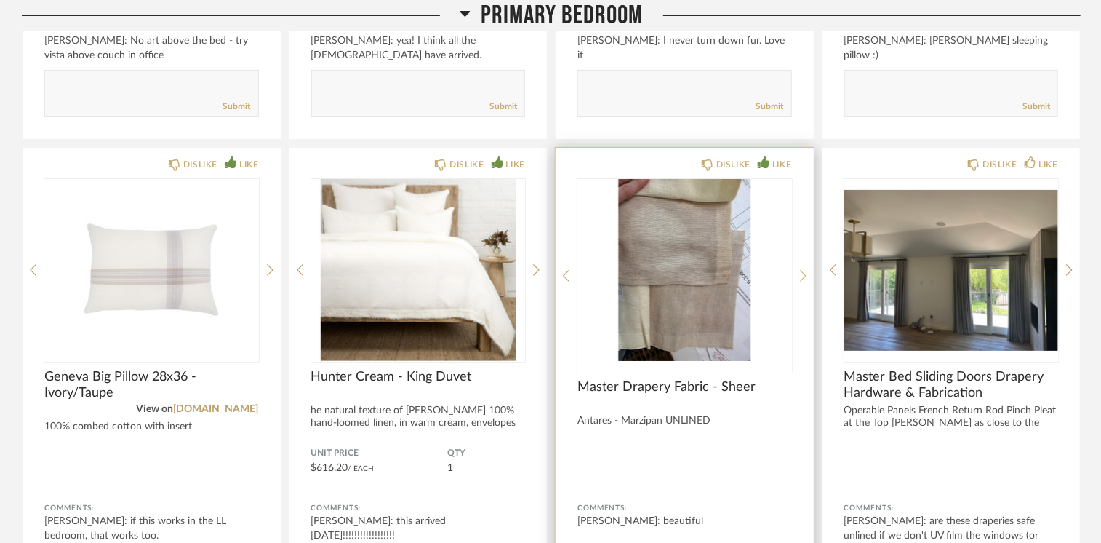
click at [802, 269] on icon at bounding box center [803, 275] width 7 height 13
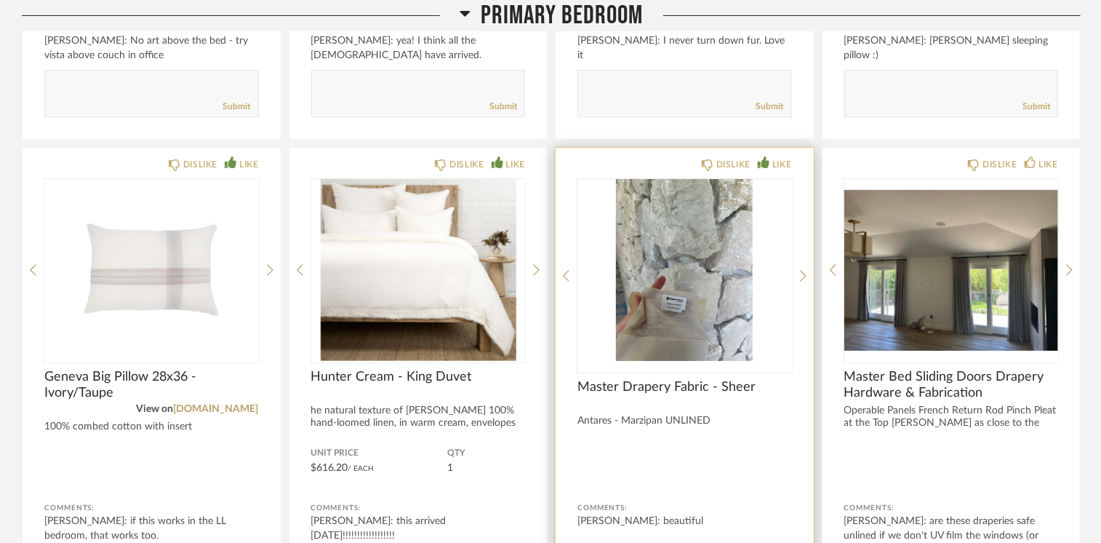
click at [681, 236] on img "1" at bounding box center [684, 270] width 215 height 182
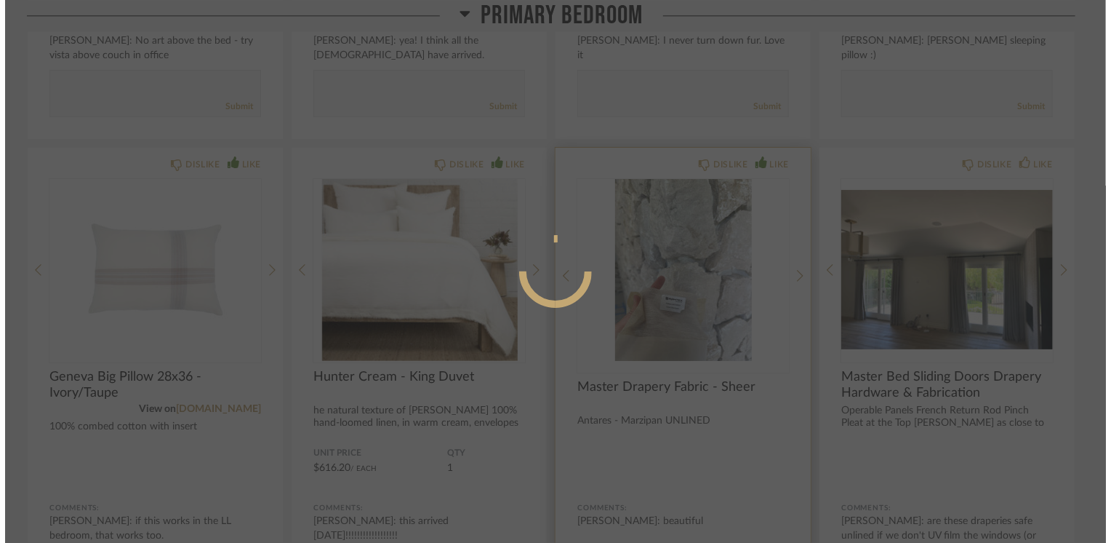
scroll to position [0, 0]
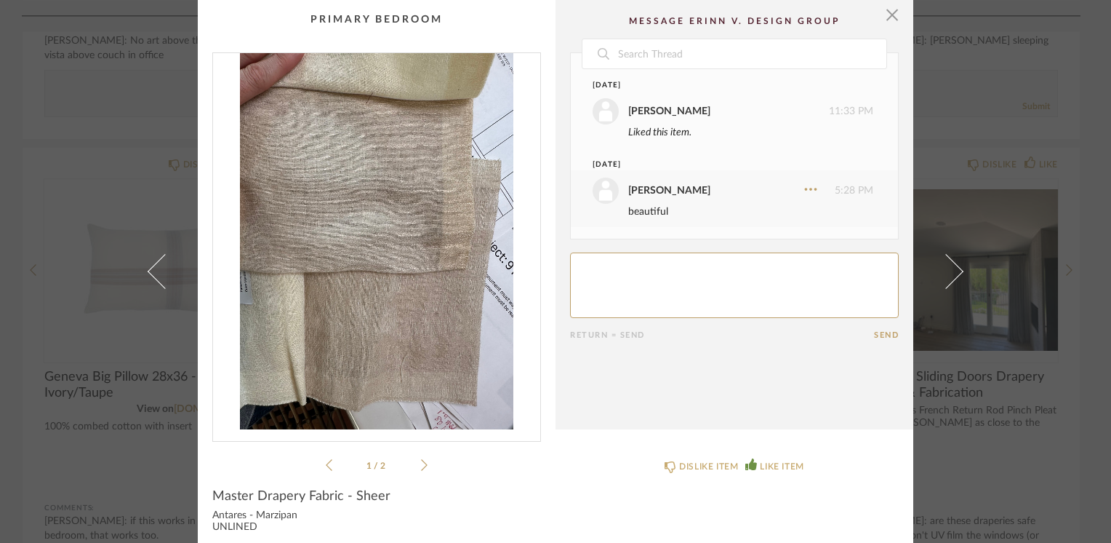
click at [421, 464] on icon at bounding box center [424, 464] width 7 height 13
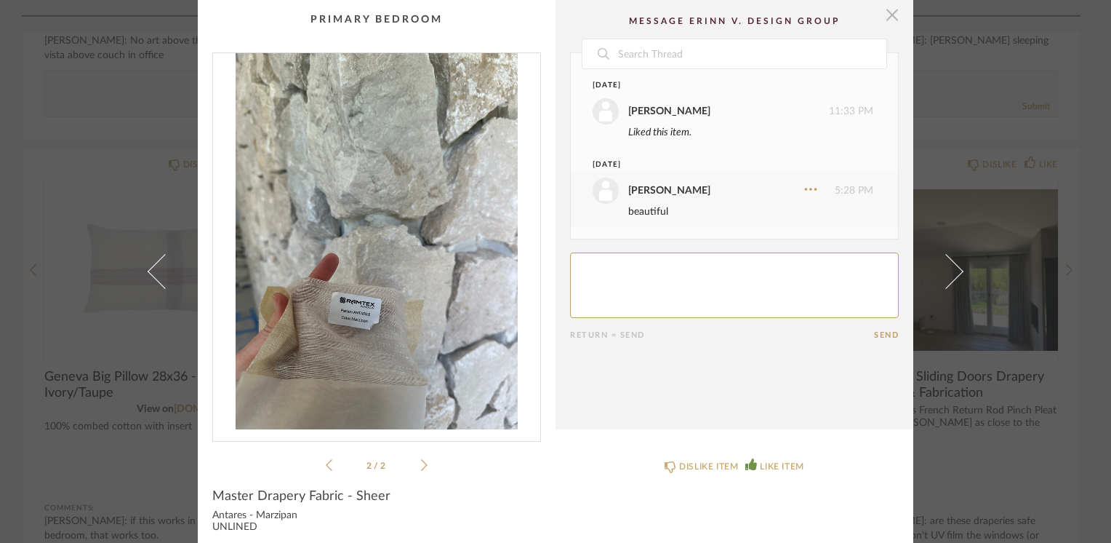
click at [887, 17] on span "button" at bounding box center [892, 14] width 29 height 29
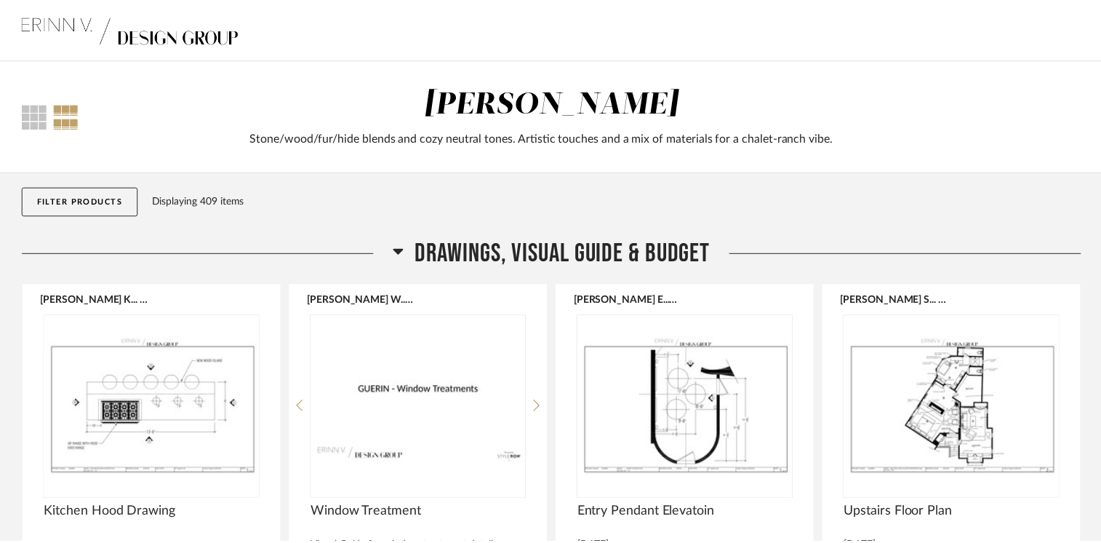
scroll to position [11064, 0]
